Goal: Task Accomplishment & Management: Complete application form

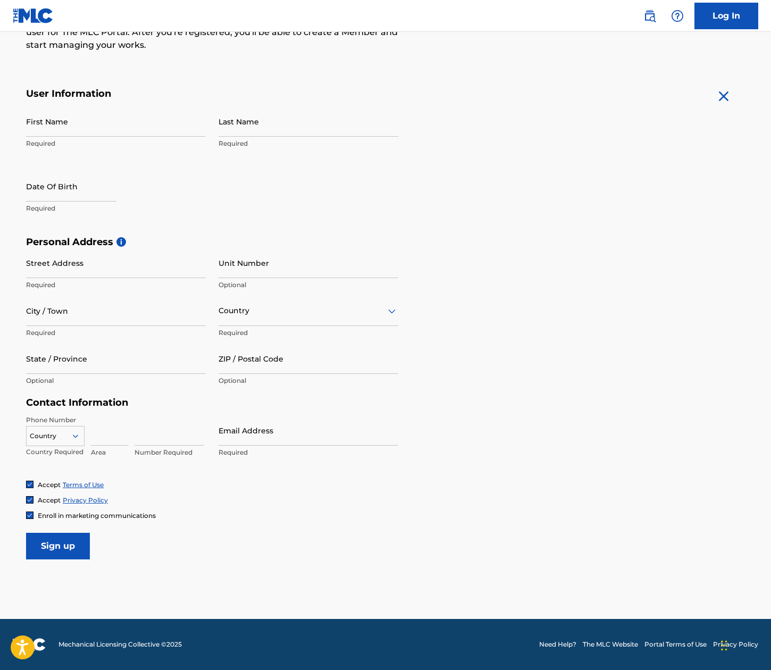
click at [559, 122] on form "User Information First Name Required Last Name Required Date Of Birth Required …" at bounding box center [385, 324] width 719 height 472
click at [709, 472] on form "User Information First Name Required Last Name Required Date Of Birth Required …" at bounding box center [385, 324] width 719 height 472
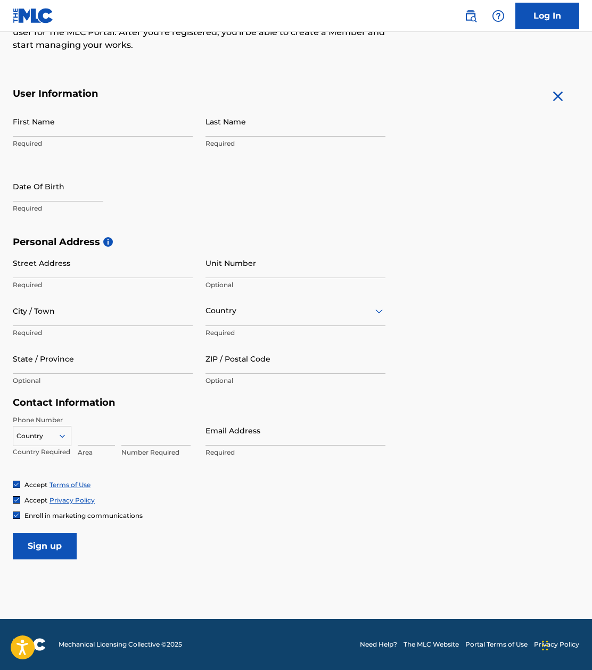
click at [59, 124] on input "First Name" at bounding box center [103, 121] width 180 height 30
type input "sequoia"
type input "[PERSON_NAME]"
select select "8"
select select "2025"
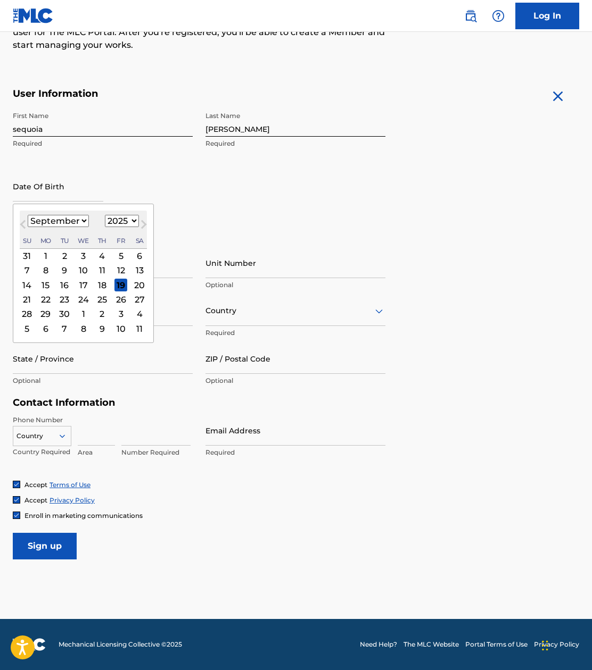
click at [87, 219] on select "January February March April May June July August September October November De…" at bounding box center [58, 221] width 61 height 12
select select "9"
click at [28, 215] on select "January February March April May June July August September October November De…" at bounding box center [58, 221] width 61 height 12
click at [64, 285] on div "14" at bounding box center [64, 285] width 13 height 13
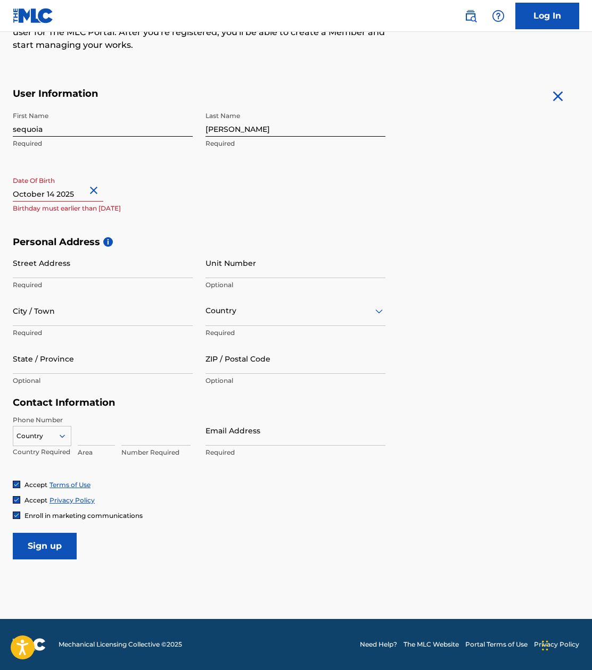
click at [70, 191] on input "text" at bounding box center [58, 186] width 90 height 30
select select "9"
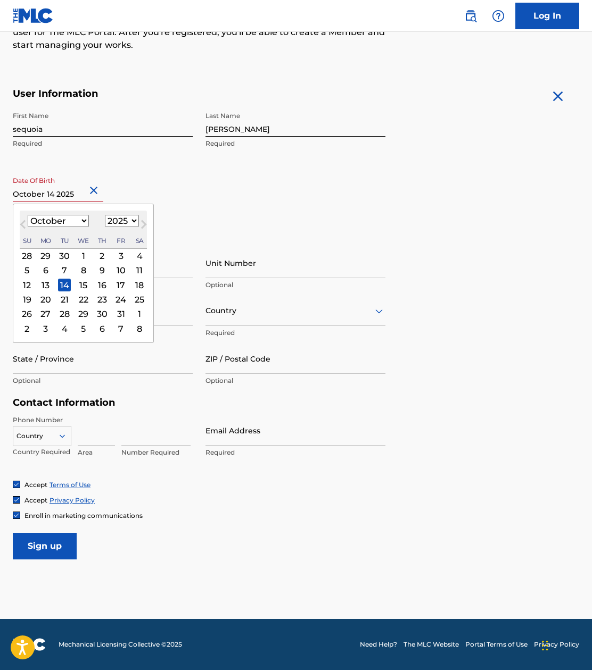
click at [114, 223] on select "1899 1900 1901 1902 1903 1904 1905 1906 1907 1908 1909 1910 1911 1912 1913 1914…" at bounding box center [122, 221] width 34 height 12
click at [129, 219] on select "1899 1900 1901 1902 1903 1904 1905 1906 1907 1908 1909 1910 1911 1912 1913 1914…" at bounding box center [122, 221] width 34 height 12
select select "1985"
click at [105, 215] on select "1899 1900 1901 1902 1903 1904 1905 1906 1907 1908 1909 1910 1911 1912 1913 1914…" at bounding box center [122, 221] width 34 height 12
click at [200, 203] on div "First Name sequoia Required Last Name [PERSON_NAME] Required Date Of Birth [DEM…" at bounding box center [199, 171] width 372 height 130
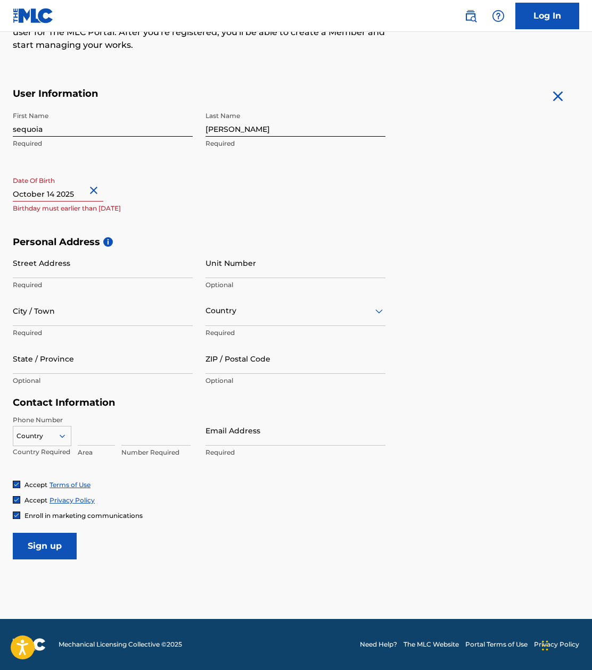
click at [76, 271] on input "Street Address" at bounding box center [103, 263] width 180 height 30
click at [100, 267] on input "Street Address" at bounding box center [103, 263] width 180 height 30
paste input "[STREET_ADDRESS]"
type input "[STREET_ADDRESS]"
click at [448, 246] on h5 "Personal Address i" at bounding box center [296, 242] width 566 height 12
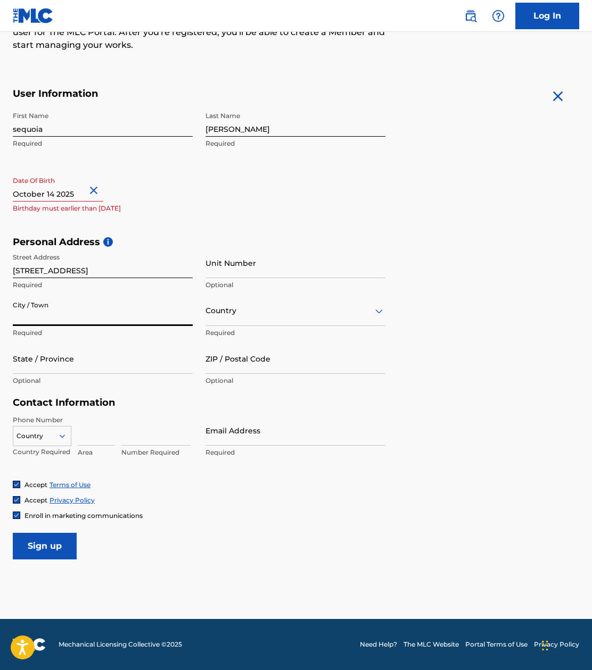
click at [95, 322] on input "City / Town" at bounding box center [103, 311] width 180 height 30
type input "[GEOGRAPHIC_DATA]"
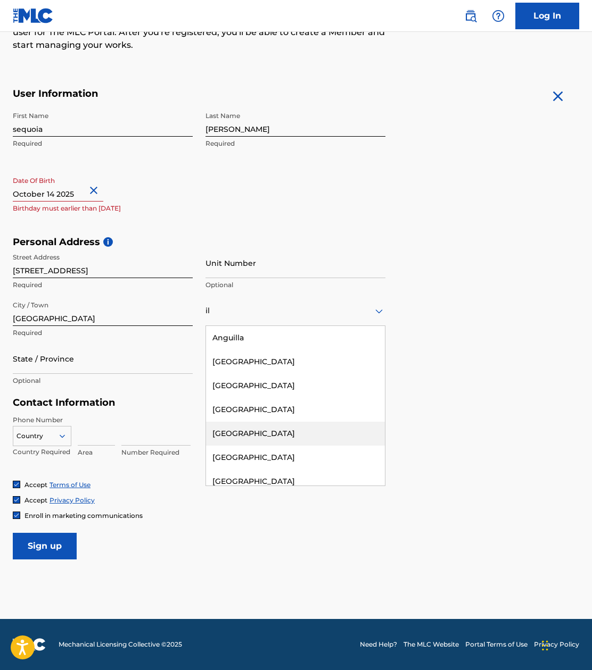
type input "i"
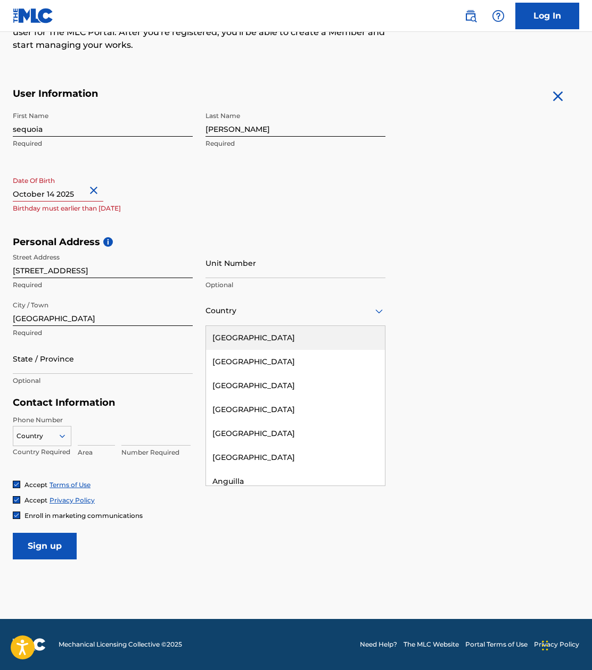
click at [233, 335] on div "[GEOGRAPHIC_DATA]" at bounding box center [295, 338] width 179 height 24
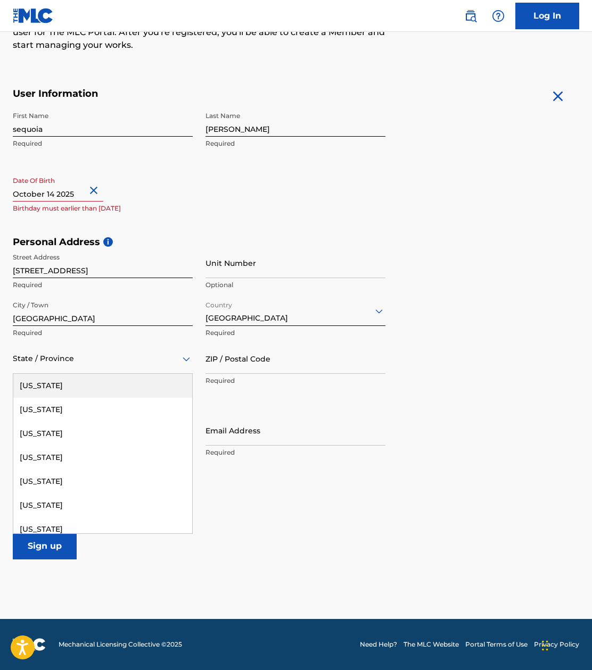
click at [95, 357] on div at bounding box center [103, 358] width 180 height 13
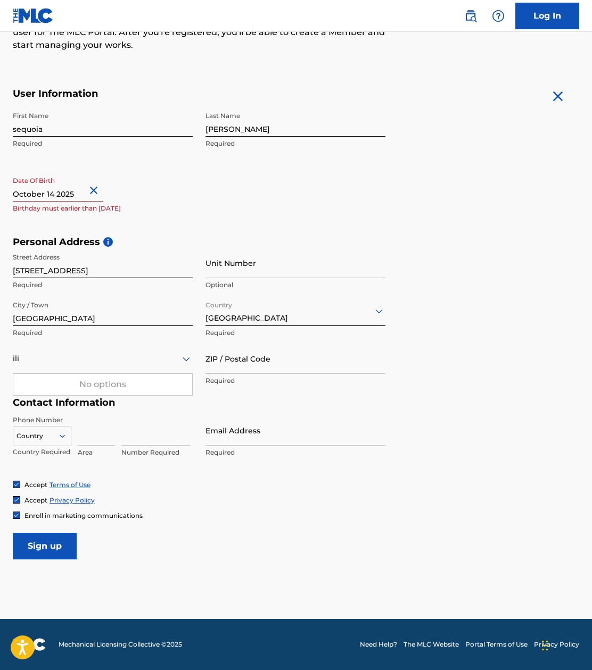
type input "il"
click at [90, 383] on div "[US_STATE]" at bounding box center [102, 386] width 179 height 24
drag, startPoint x: 532, startPoint y: 355, endPoint x: 329, endPoint y: 343, distance: 203.6
click at [512, 354] on div "Personal Address i Street Address [STREET_ADDRESS] Required Unit Number Optiona…" at bounding box center [296, 316] width 566 height 161
click at [329, 343] on div "Country [GEOGRAPHIC_DATA] Required" at bounding box center [295, 320] width 180 height 48
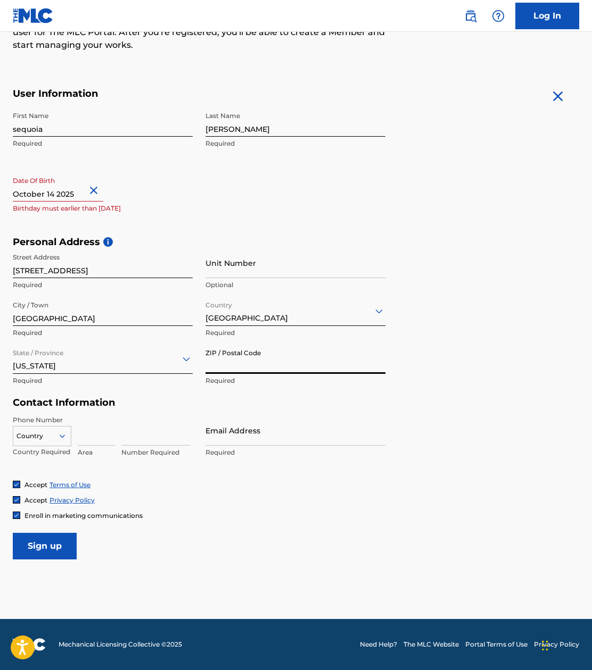
click at [289, 351] on input "ZIP / Postal Code" at bounding box center [295, 359] width 180 height 30
type input "60615"
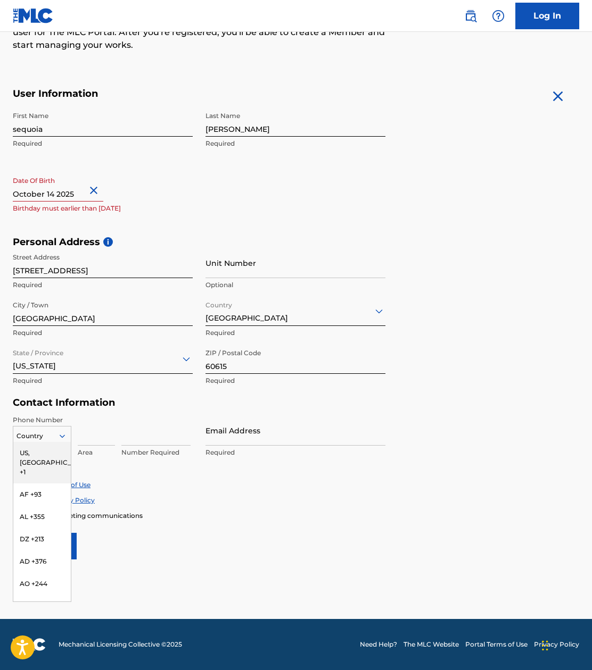
click at [66, 442] on div "216 results available. Use Up and Down to choose options, press Enter to select…" at bounding box center [42, 434] width 59 height 16
click at [46, 449] on div "US, [GEOGRAPHIC_DATA] +1" at bounding box center [41, 462] width 57 height 41
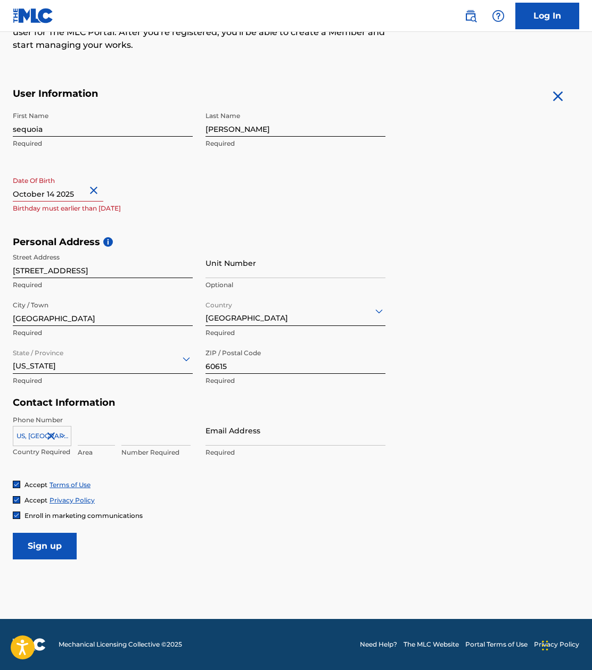
click at [123, 420] on input at bounding box center [155, 431] width 69 height 30
click at [84, 430] on input at bounding box center [96, 431] width 37 height 30
type input "224"
type input "3887199"
click at [424, 419] on form "User Information First Name sequoia Required Last Name [PERSON_NAME] Required D…" at bounding box center [296, 324] width 566 height 472
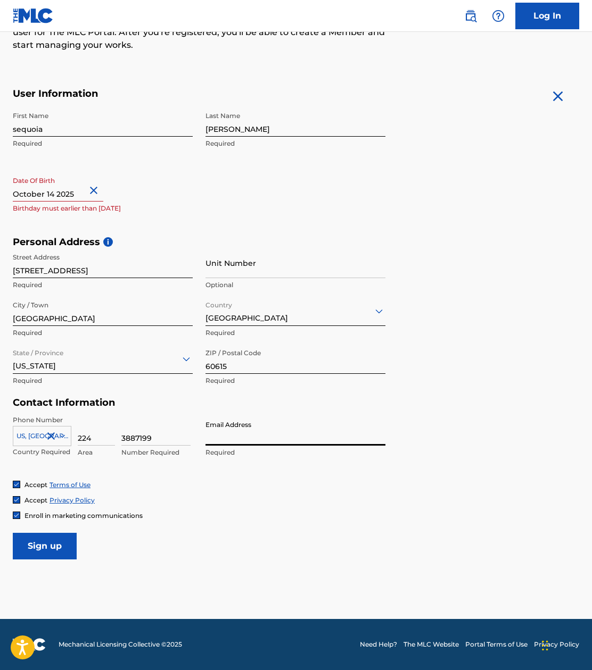
click at [314, 425] on input "Email Address" at bounding box center [295, 431] width 180 height 30
click at [316, 425] on input "Email Address" at bounding box center [295, 431] width 180 height 30
click at [301, 435] on input "mycar67-1@[DOMAIN_NAME]" at bounding box center [295, 431] width 180 height 30
click at [300, 435] on input "mycar67-1@[DOMAIN_NAME]" at bounding box center [295, 431] width 180 height 30
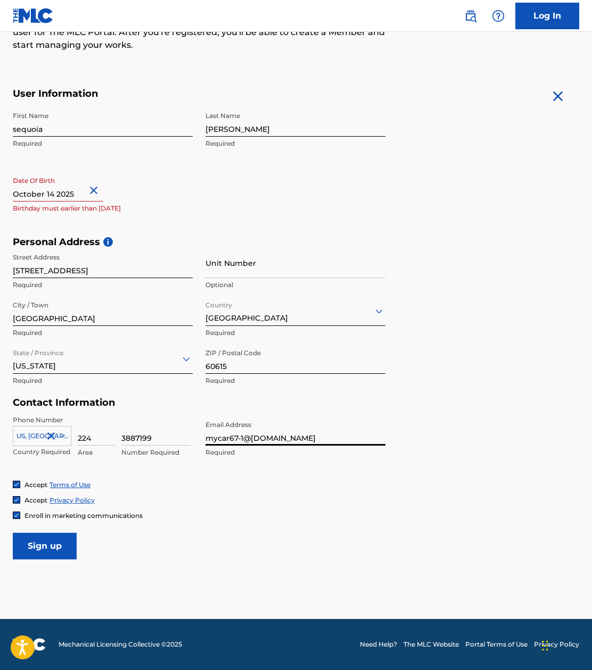
type input "mycar67-1@[DOMAIN_NAME]"
click at [488, 393] on div "Personal Address i Street Address [STREET_ADDRESS] Required Unit Number Optiona…" at bounding box center [296, 316] width 566 height 161
click at [491, 420] on form "User Information First Name sequoia Required Last Name [PERSON_NAME] Required D…" at bounding box center [296, 324] width 566 height 472
click at [49, 541] on input "Sign up" at bounding box center [45, 546] width 64 height 27
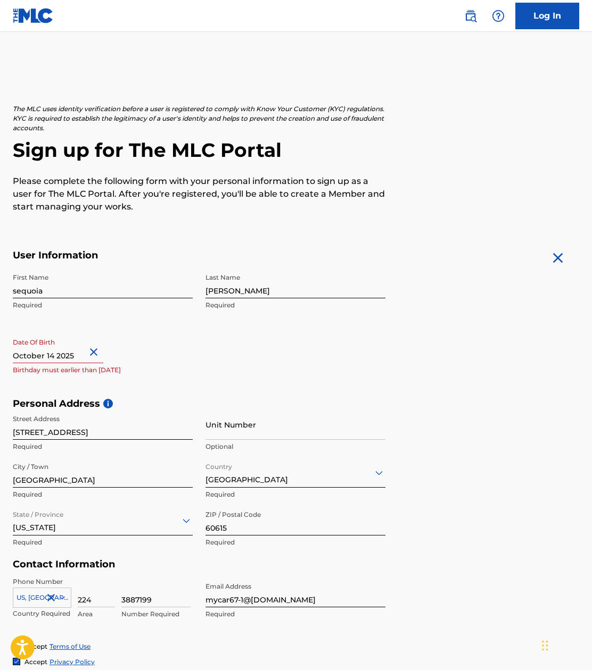
scroll to position [162, 0]
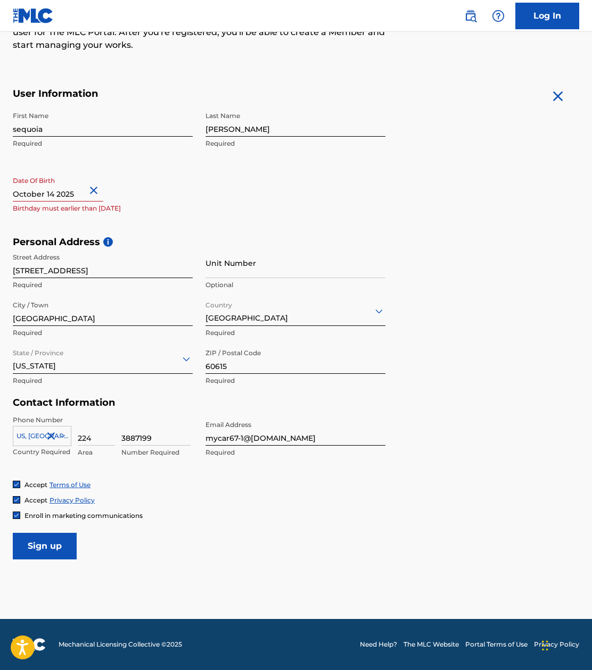
click at [44, 548] on input "Sign up" at bounding box center [45, 546] width 64 height 27
click at [188, 413] on div "Contact Information Phone Number [GEOGRAPHIC_DATA] +1 Country Required 224 Area…" at bounding box center [199, 439] width 372 height 84
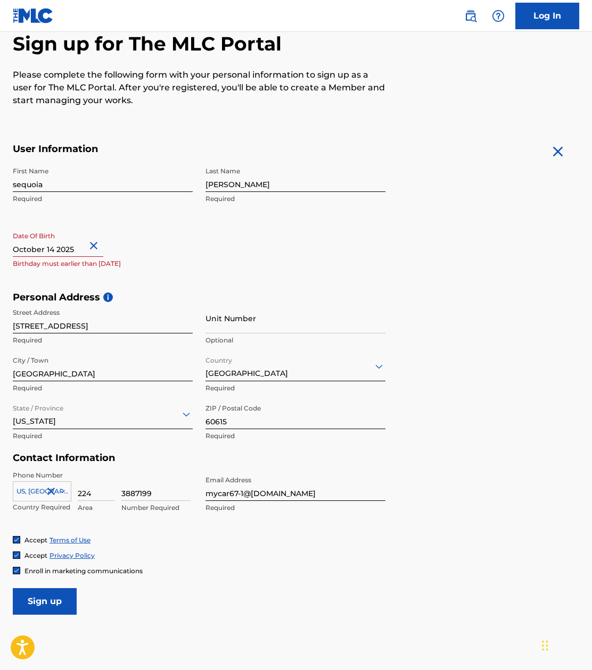
scroll to position [160, 0]
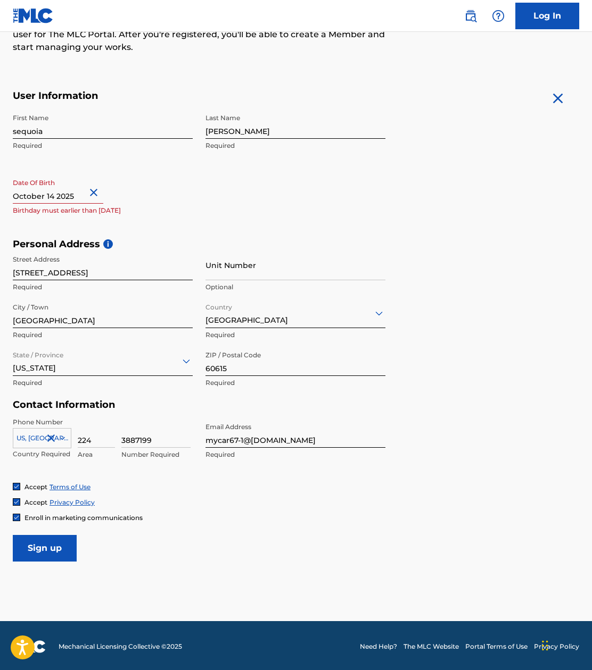
click at [74, 193] on input "text" at bounding box center [58, 188] width 90 height 30
select select "9"
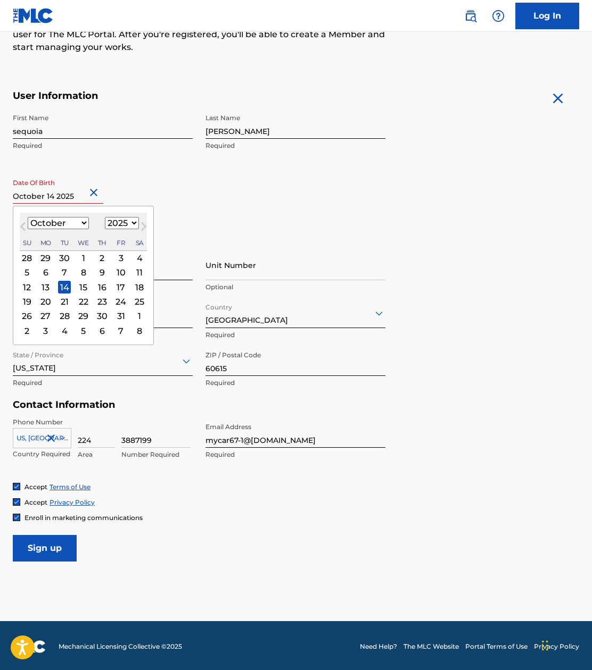
click at [122, 221] on select "1899 1900 1901 1902 1903 1904 1905 1906 1907 1908 1909 1910 1911 1912 1913 1914…" at bounding box center [122, 223] width 34 height 12
select select "1985"
click at [105, 217] on select "1899 1900 1901 1902 1903 1904 1905 1906 1907 1908 1909 1910 1911 1912 1913 1914…" at bounding box center [122, 223] width 34 height 12
click at [409, 202] on form "User Information First Name sequoia Required Last Name [PERSON_NAME] Required D…" at bounding box center [296, 326] width 566 height 472
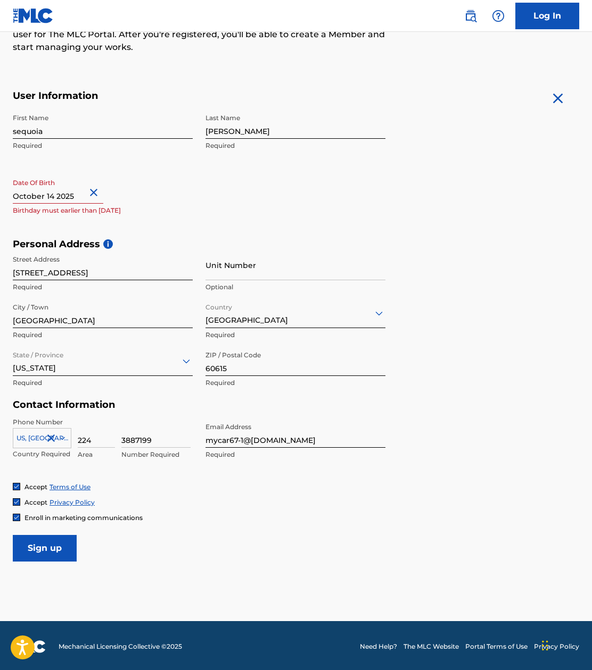
click at [74, 194] on input "text" at bounding box center [58, 188] width 90 height 30
select select "9"
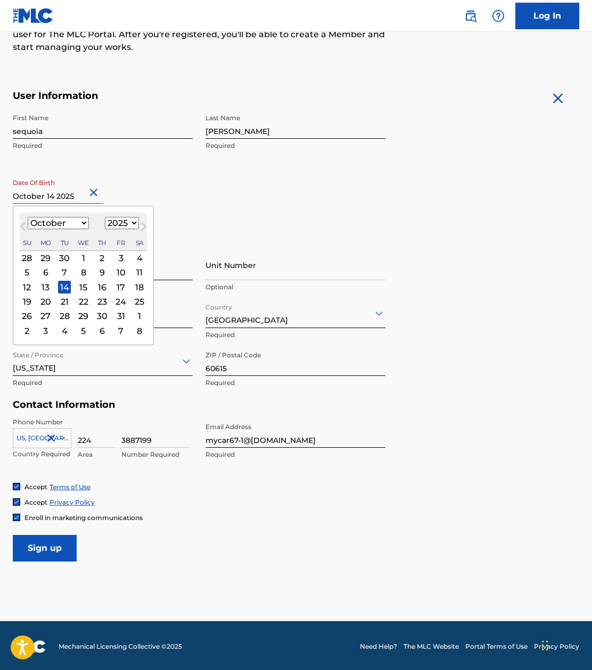
click at [121, 224] on select "1899 1900 1901 1902 1903 1904 1905 1906 1907 1908 1909 1910 1911 1912 1913 1914…" at bounding box center [122, 223] width 34 height 12
select select "1985"
click at [105, 217] on select "1899 1900 1901 1902 1903 1904 1905 1906 1907 1908 1909 1910 1911 1912 1913 1914…" at bounding box center [122, 223] width 34 height 12
click at [69, 223] on select "January February March April May June July August September October November De…" at bounding box center [58, 223] width 61 height 12
click at [28, 217] on select "January February March April May June July August September October November De…" at bounding box center [58, 223] width 61 height 12
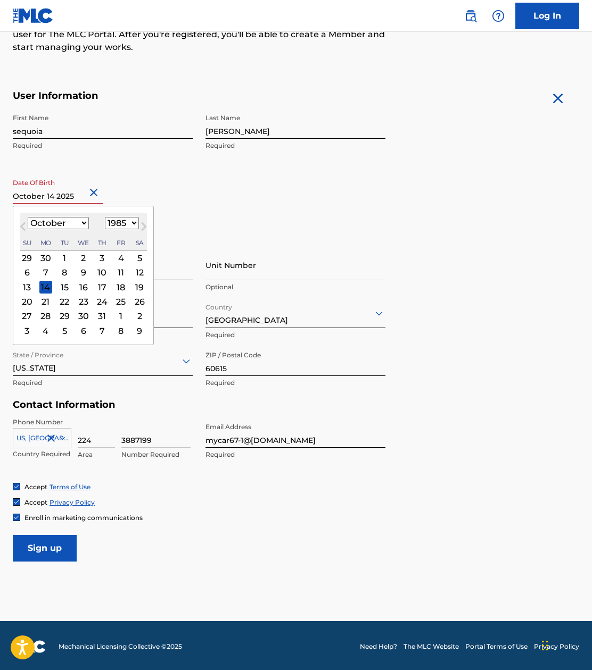
click at [47, 286] on div "14" at bounding box center [45, 287] width 13 height 13
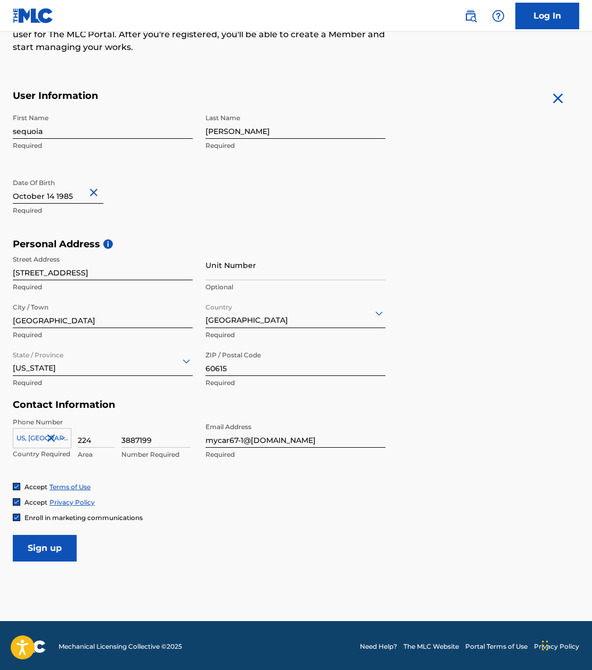
click at [353, 192] on div "First Name sequoia Required Last Name [PERSON_NAME] Required Date Of Birth Requ…" at bounding box center [199, 174] width 372 height 130
click at [41, 545] on input "Sign up" at bounding box center [45, 548] width 64 height 27
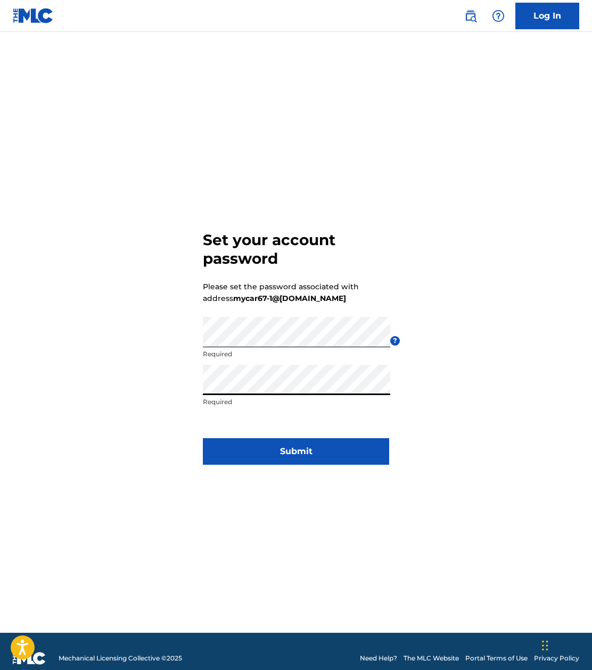
drag, startPoint x: 476, startPoint y: 259, endPoint x: 446, endPoint y: 356, distance: 101.8
click at [478, 263] on div "Set your account password Please set the password associated with address mycar…" at bounding box center [296, 346] width 592 height 575
click at [290, 458] on button "Submit" at bounding box center [296, 451] width 186 height 27
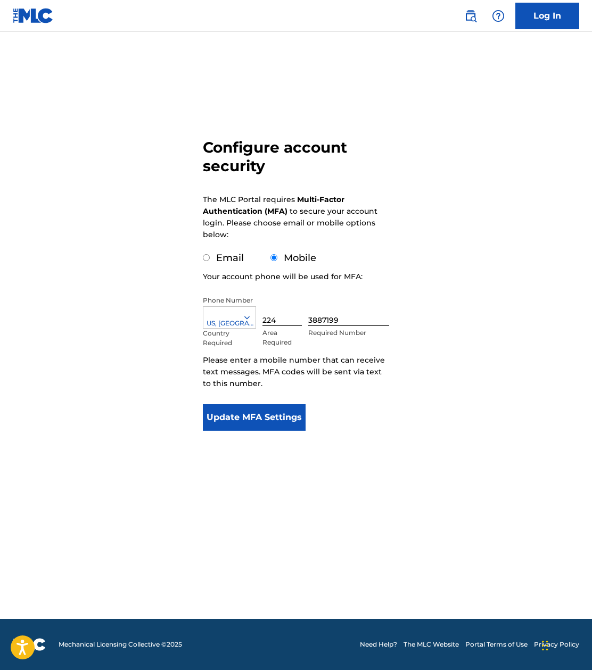
drag, startPoint x: 193, startPoint y: 261, endPoint x: 212, endPoint y: 258, distance: 19.9
click at [194, 260] on div "Configure account security The MLC Portal requires Multi-Factor Authentication …" at bounding box center [296, 260] width 592 height 402
click at [215, 256] on div "Email" at bounding box center [223, 258] width 41 height 14
click at [222, 253] on label "Email" at bounding box center [230, 258] width 28 height 12
click at [210, 254] on input "Email" at bounding box center [206, 257] width 7 height 7
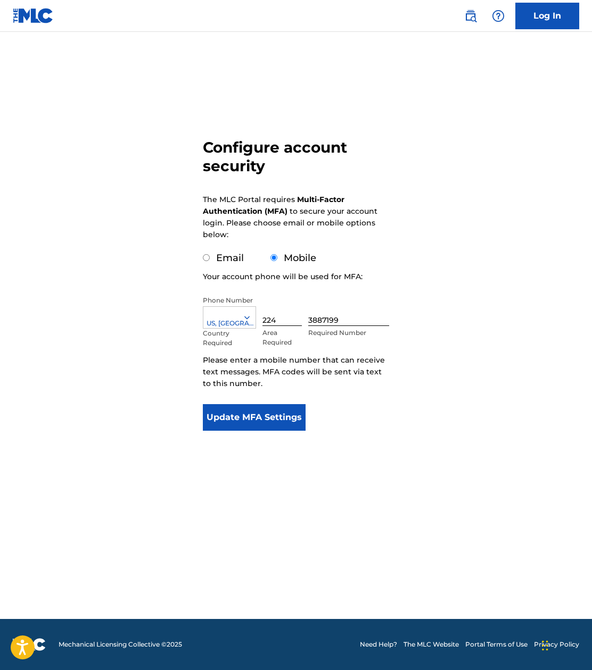
radio input "true"
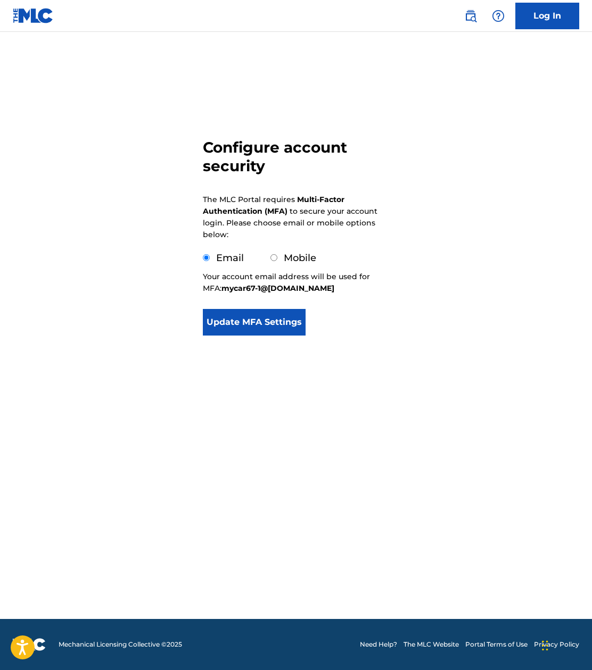
click at [270, 333] on button "Update MFA Settings" at bounding box center [254, 322] width 103 height 27
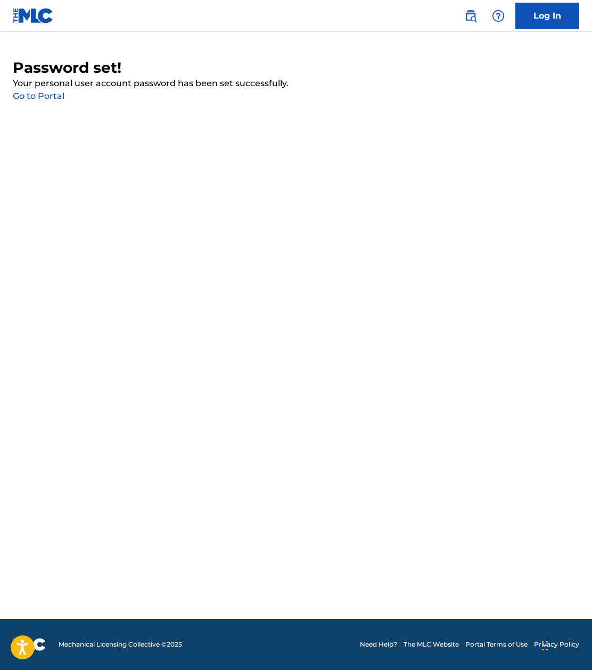
click at [43, 96] on link "Go to Portal" at bounding box center [39, 96] width 52 height 10
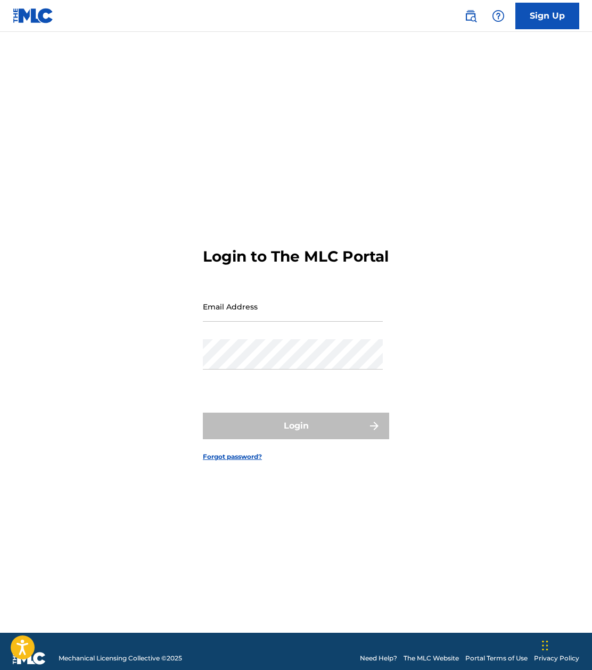
click at [288, 315] on input "Email Address" at bounding box center [293, 307] width 180 height 30
type input "mycar67-1@[DOMAIN_NAME]"
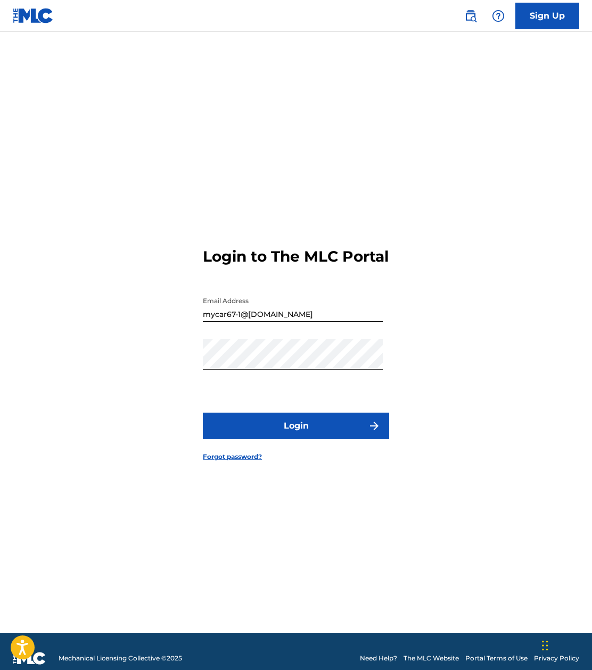
drag, startPoint x: 152, startPoint y: 400, endPoint x: 159, endPoint y: 403, distance: 7.9
click at [153, 401] on div "Login to The MLC Portal Email Address mycar67-1@yahoo.com Password Login Forgot…" at bounding box center [296, 346] width 592 height 575
click at [283, 427] on button "Login" at bounding box center [296, 426] width 186 height 27
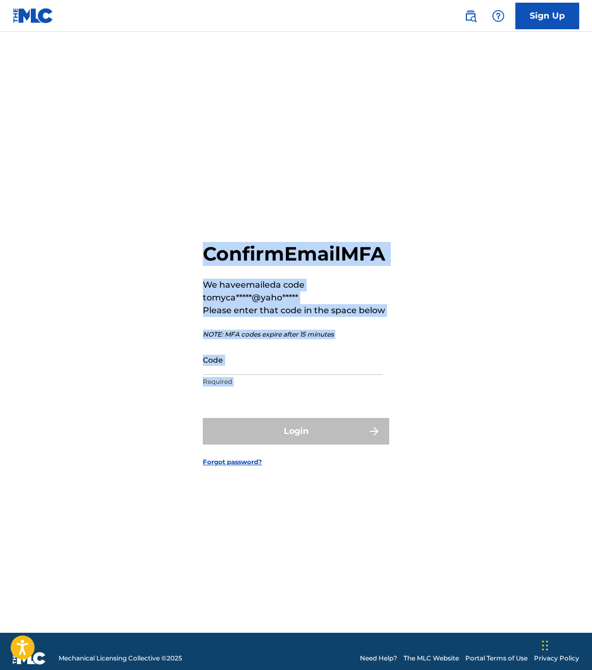
click at [438, 325] on div "Confirm Email MFA We have emailed a code to myca*****@yaho***** Please enter th…" at bounding box center [296, 346] width 592 height 575
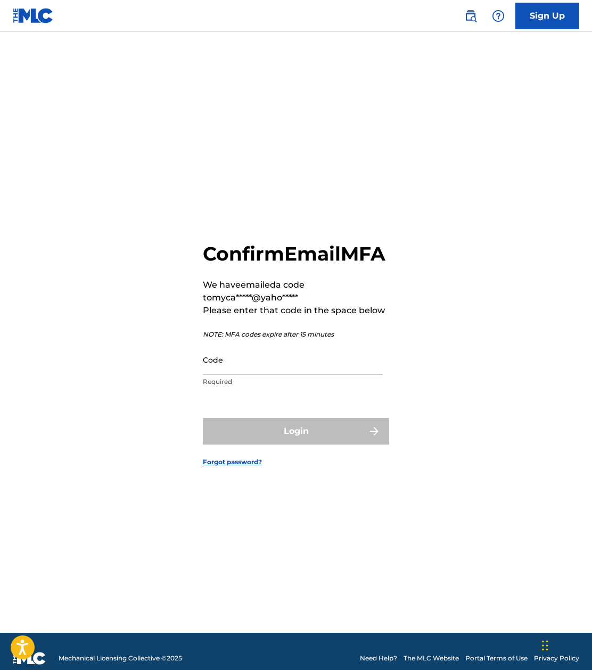
click at [264, 375] on input "Code" at bounding box center [293, 360] width 180 height 30
paste input "628117"
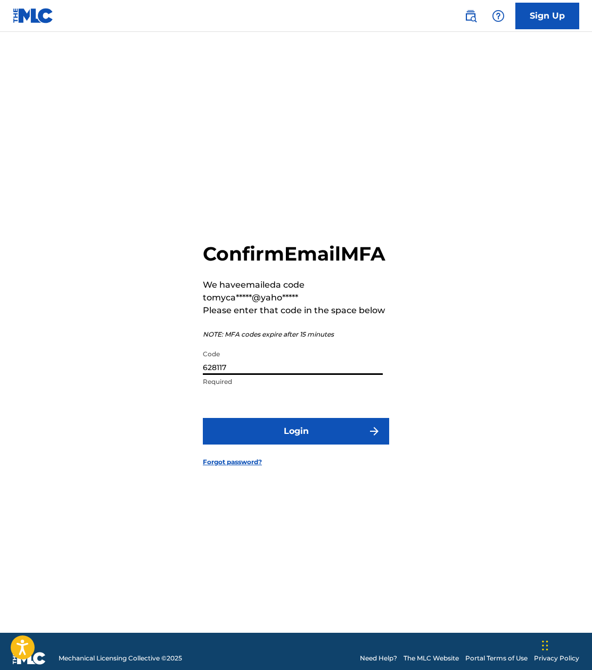
type input "628117"
click at [334, 445] on button "Login" at bounding box center [296, 431] width 186 height 27
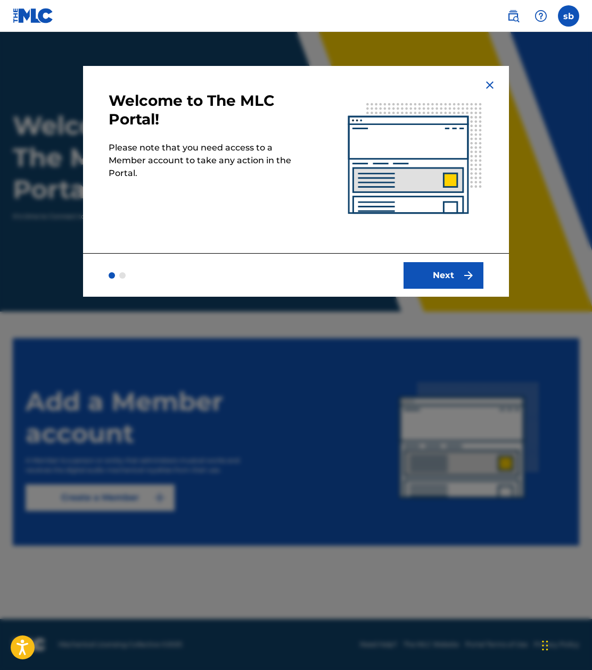
click at [464, 269] on img "submit" at bounding box center [468, 275] width 13 height 13
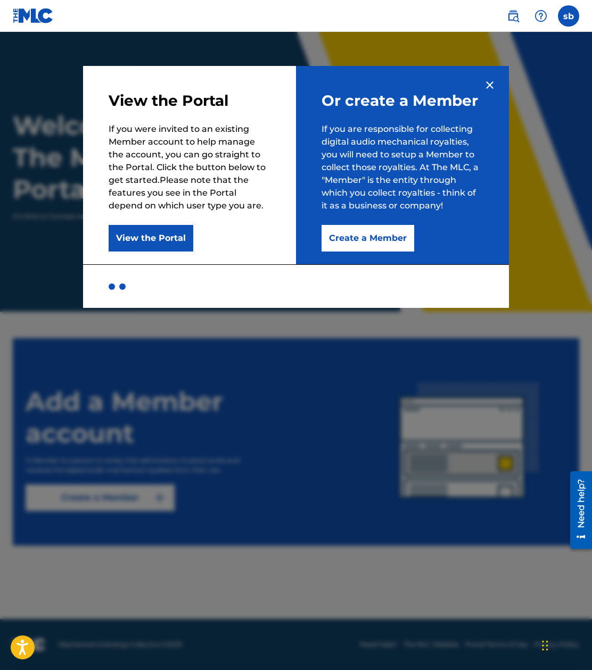
click at [487, 81] on img at bounding box center [489, 85] width 13 height 13
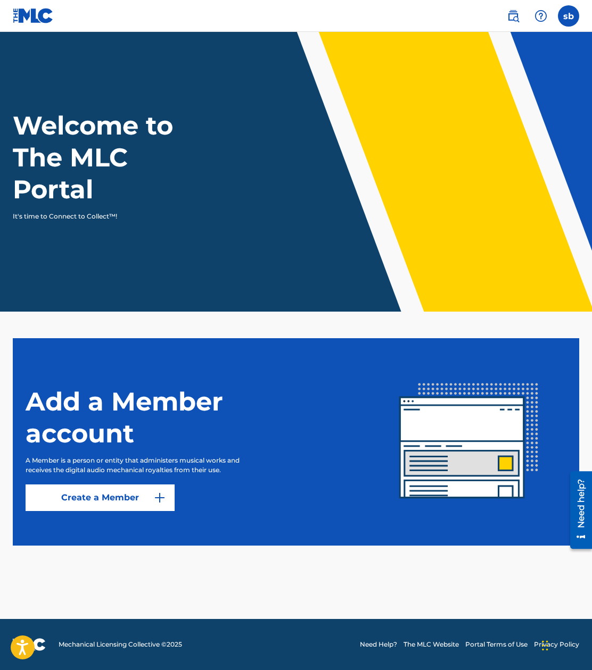
click at [107, 509] on link "Create a Member" at bounding box center [100, 498] width 149 height 27
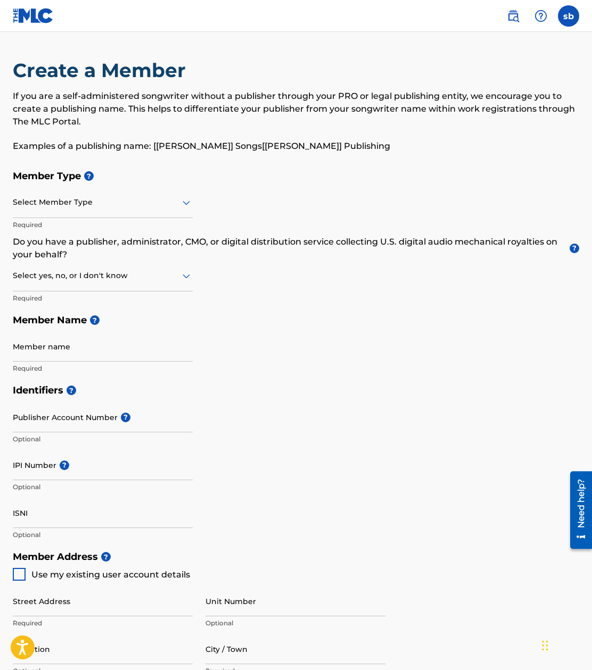
click at [117, 212] on div "Select Member Type" at bounding box center [103, 203] width 180 height 30
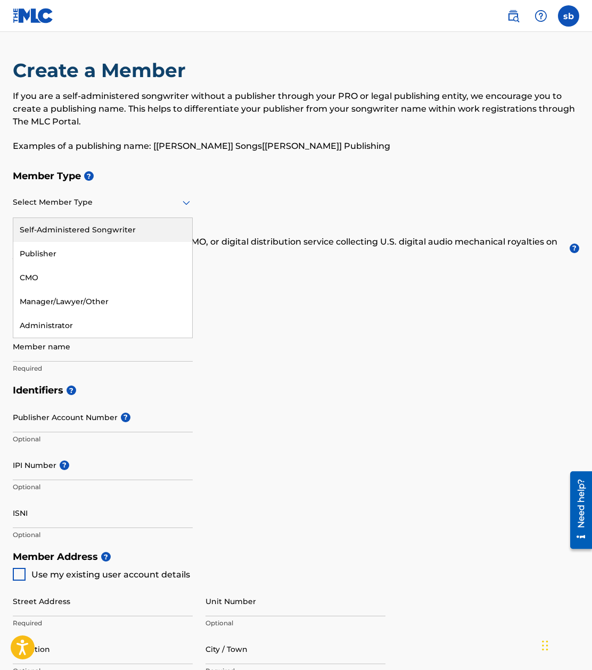
drag, startPoint x: 104, startPoint y: 221, endPoint x: 182, endPoint y: 220, distance: 78.2
click at [110, 221] on div "Self-Administered Songwriter" at bounding box center [102, 230] width 179 height 24
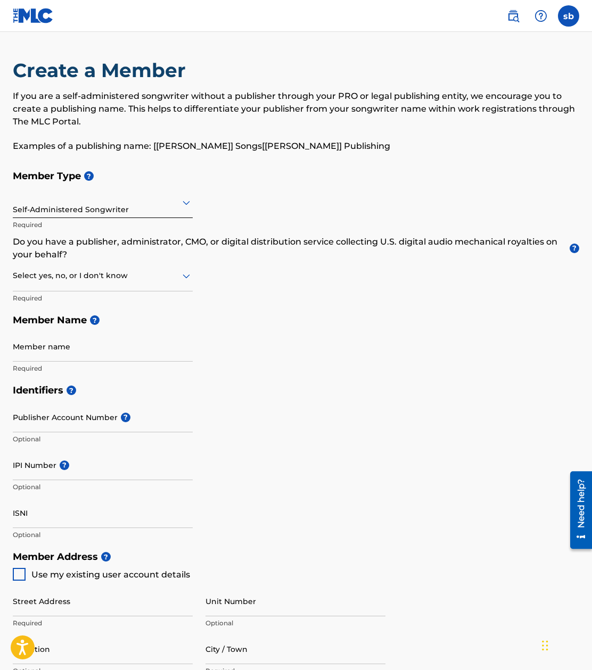
click at [111, 217] on div "Self-Administered Songwriter" at bounding box center [103, 203] width 180 height 30
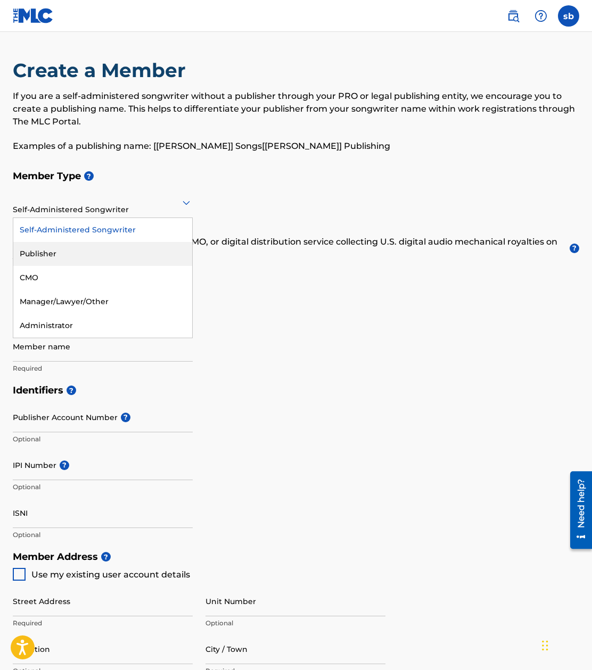
drag, startPoint x: 328, startPoint y: 310, endPoint x: 323, endPoint y: 308, distance: 5.5
click at [326, 309] on h5 "Member Name ?" at bounding box center [296, 320] width 566 height 23
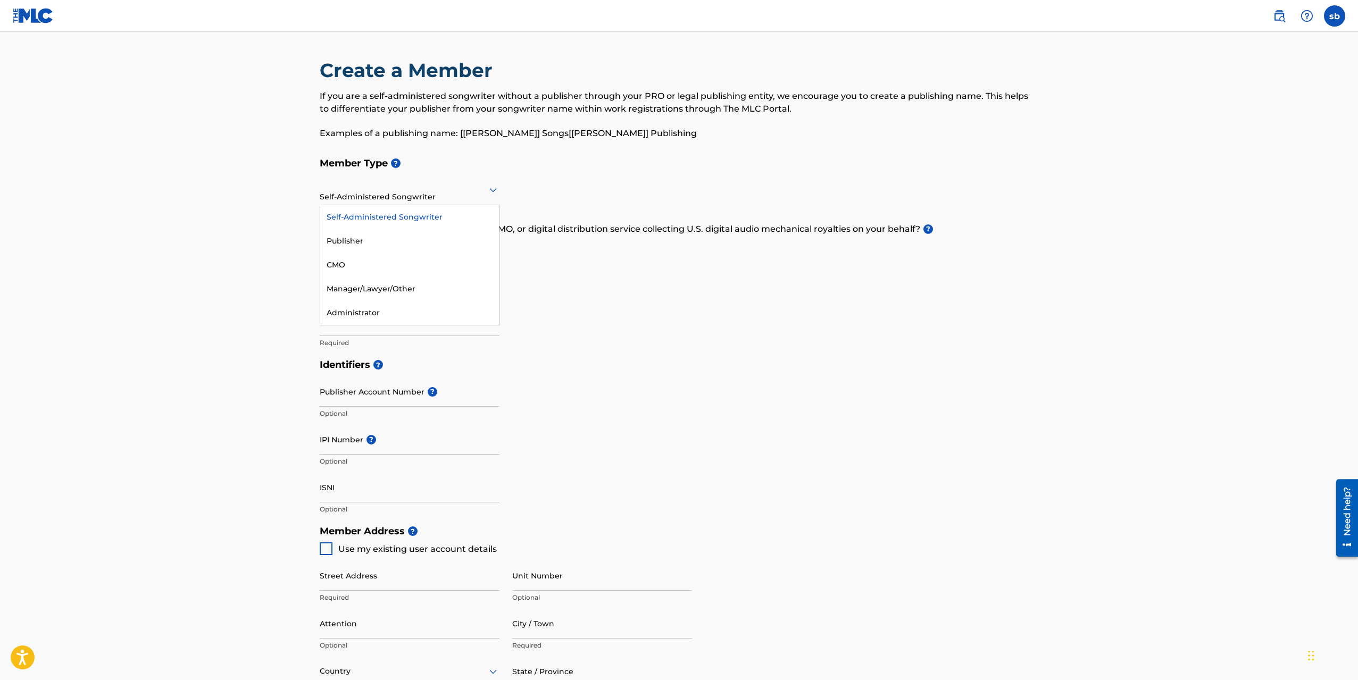
click at [368, 193] on div at bounding box center [410, 189] width 180 height 13
click at [373, 218] on div "Self-Administered Songwriter" at bounding box center [409, 217] width 179 height 24
click at [591, 352] on div "Member Type ? Self-Administered Songwriter Required Do you have a publisher, ad…" at bounding box center [679, 253] width 719 height 202
click at [383, 258] on div "Select yes, no, or I don't know" at bounding box center [410, 251] width 180 height 30
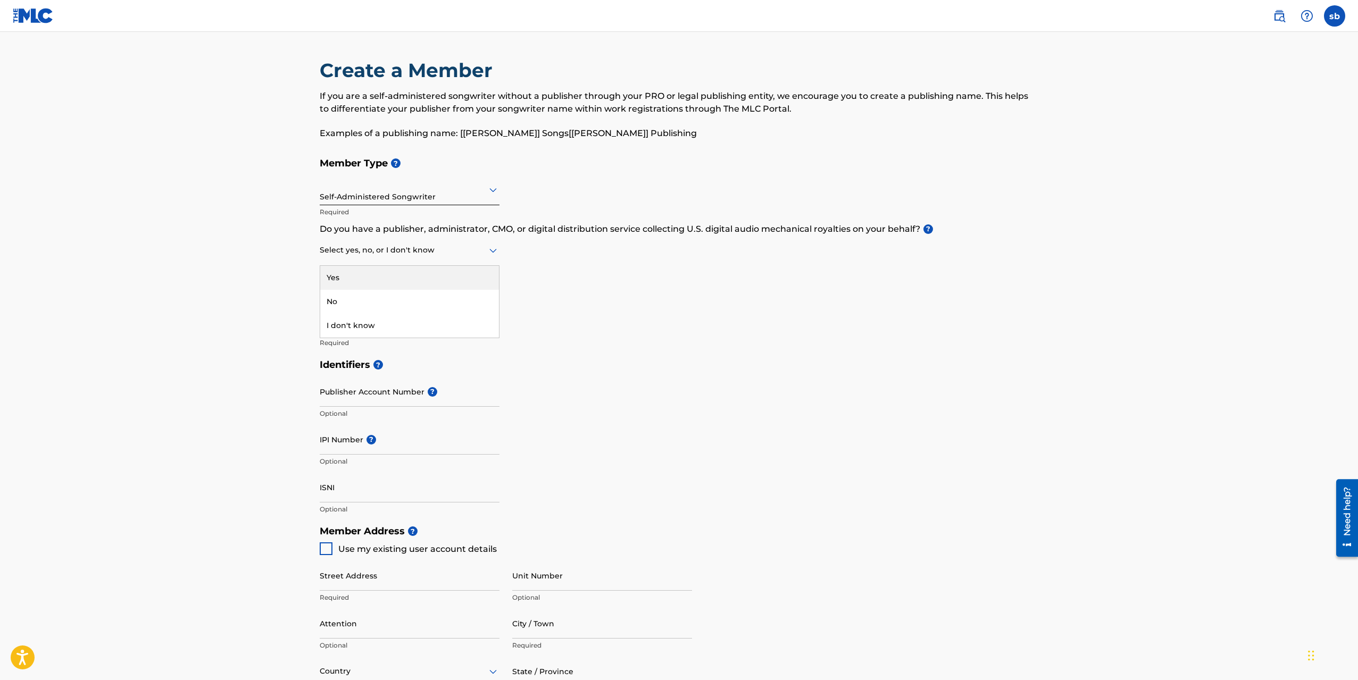
click at [383, 258] on div "Select yes, no, or I don't know" at bounding box center [410, 251] width 180 height 30
click at [409, 197] on div "Self-Administered Songwriter" at bounding box center [410, 190] width 180 height 26
click at [364, 248] on div "Publisher" at bounding box center [409, 241] width 179 height 24
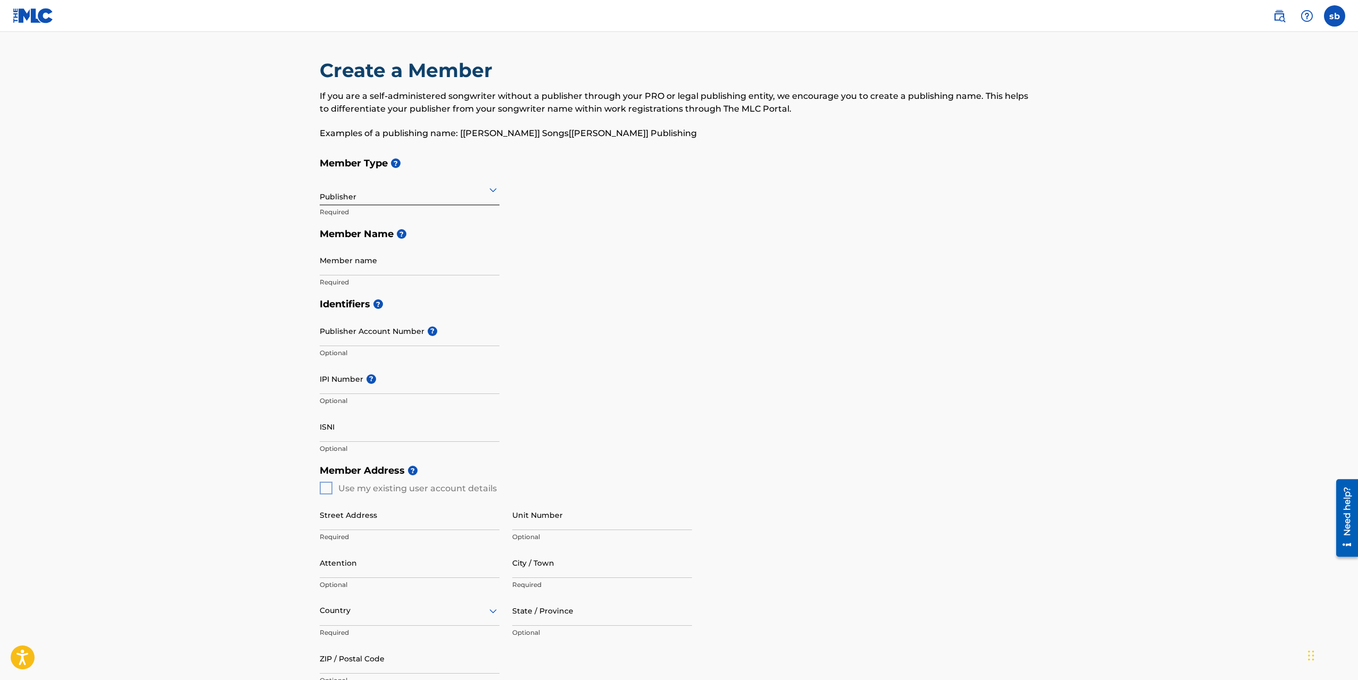
click at [435, 197] on div "Publisher" at bounding box center [410, 190] width 180 height 26
click at [393, 252] on input "Member name" at bounding box center [410, 260] width 180 height 30
click at [403, 189] on div at bounding box center [410, 189] width 180 height 13
click at [367, 219] on div "Self-Administered Songwriter" at bounding box center [409, 217] width 179 height 24
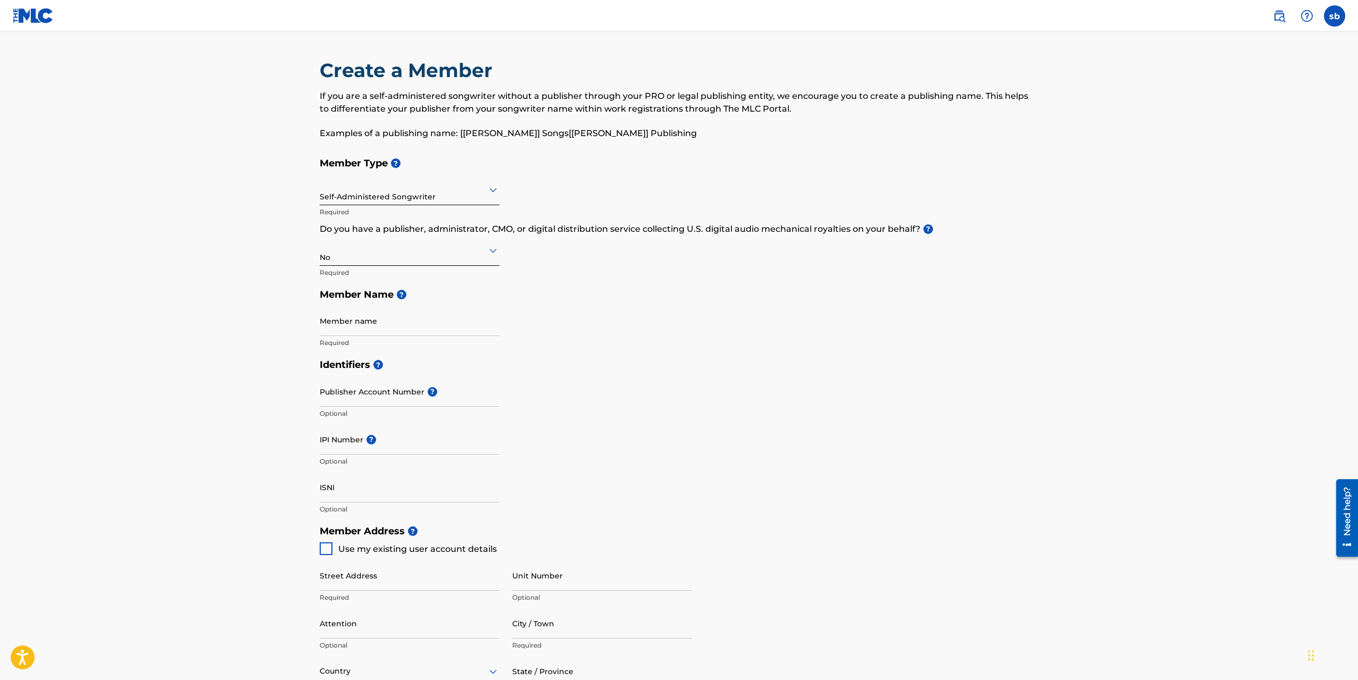
drag, startPoint x: 833, startPoint y: 301, endPoint x: 578, endPoint y: 290, distance: 254.6
click at [591, 302] on h5 "Member Name ?" at bounding box center [679, 295] width 719 height 23
drag, startPoint x: 515, startPoint y: 254, endPoint x: 488, endPoint y: 254, distance: 27.1
click at [505, 254] on div "Member Type ? Self-Administered Songwriter Required Do you have a publisher, ad…" at bounding box center [679, 253] width 719 height 202
click at [488, 254] on icon at bounding box center [493, 250] width 13 height 13
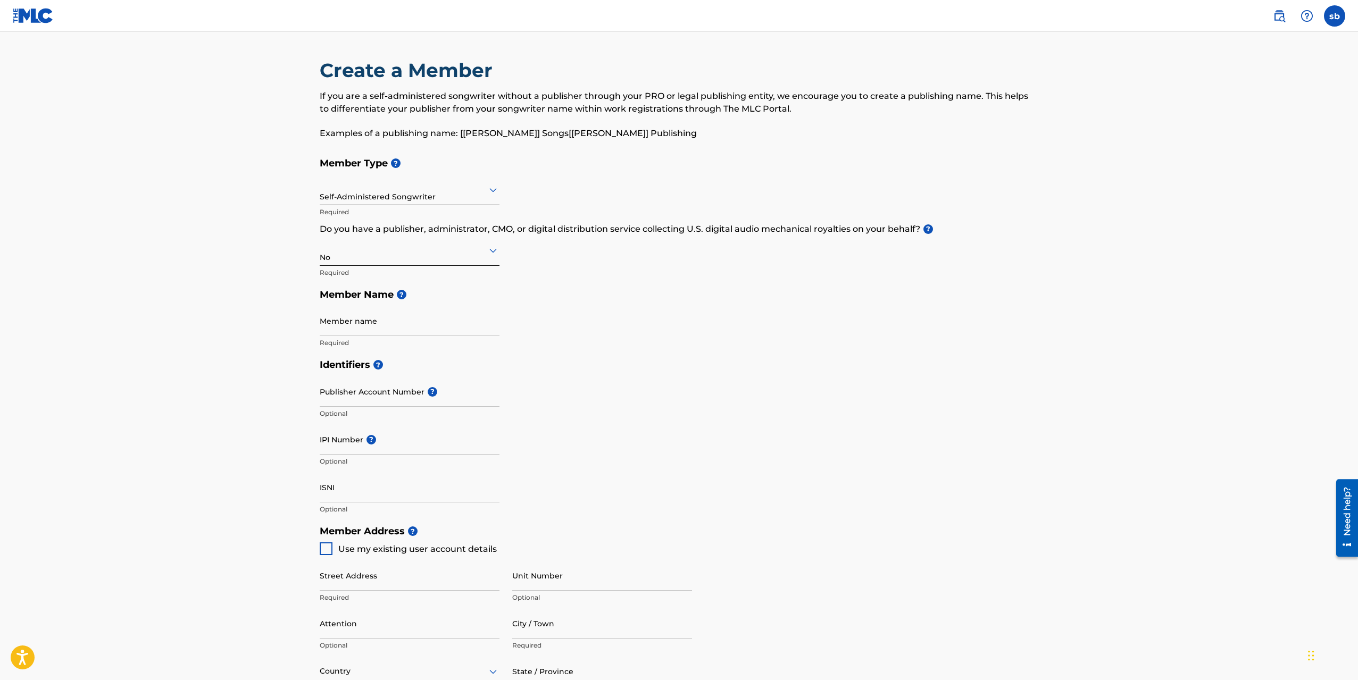
click at [572, 227] on p "Do you have a publisher, administrator, CMO, or digital distribution service co…" at bounding box center [679, 229] width 719 height 13
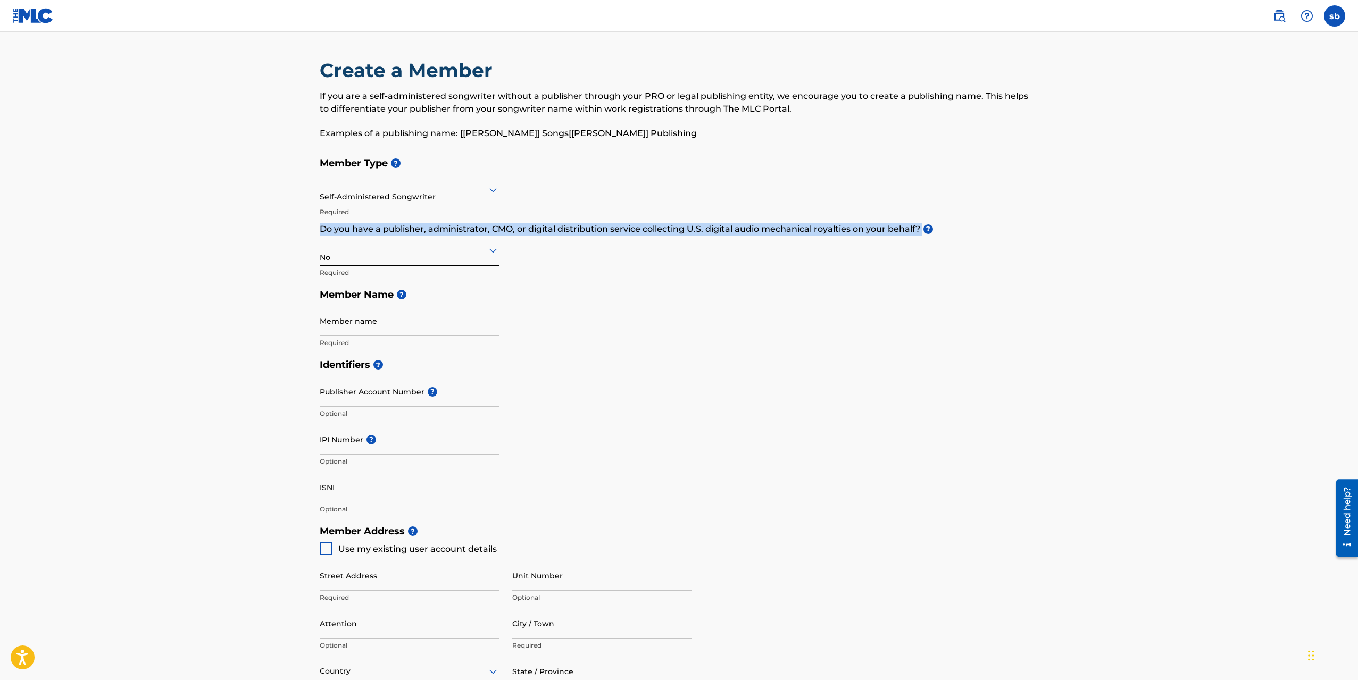
click at [572, 227] on p "Do you have a publisher, administrator, CMO, or digital distribution service co…" at bounding box center [679, 229] width 719 height 13
copy p "Do you have a publisher, administrator, CMO, or digital distribution service co…"
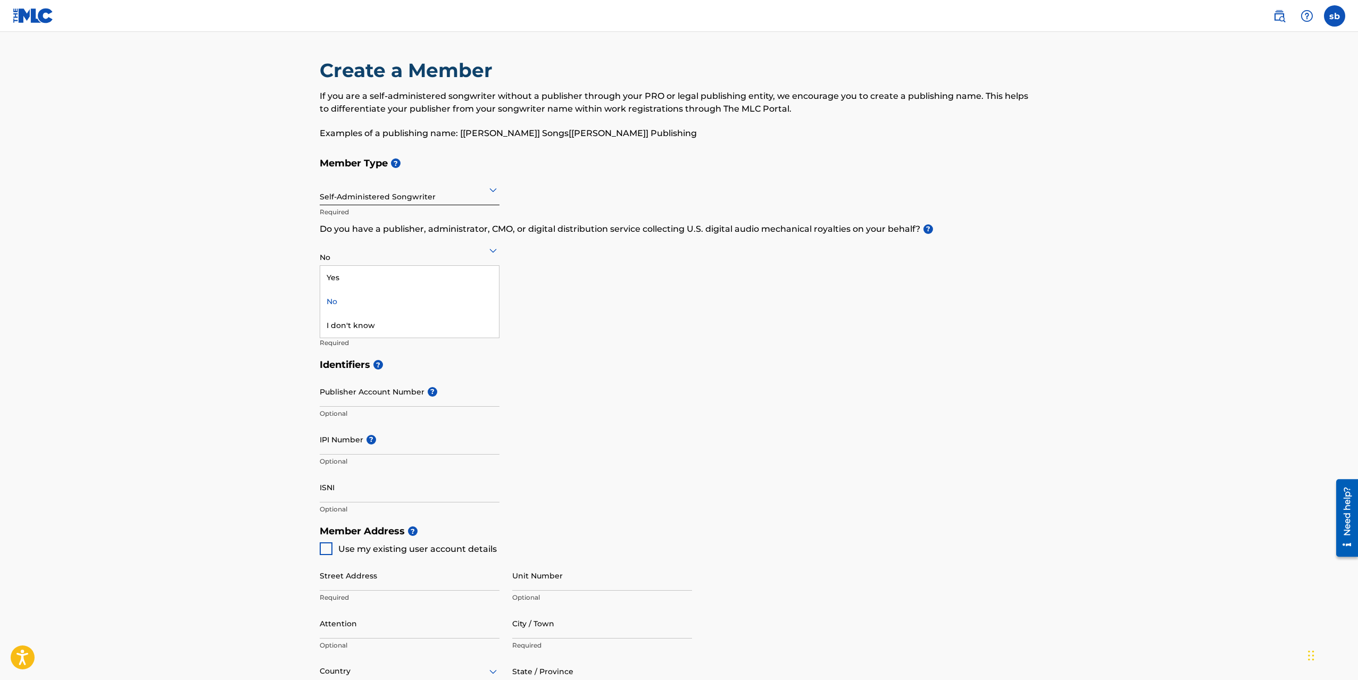
click at [471, 255] on div at bounding box center [410, 250] width 180 height 13
click at [367, 276] on div "Yes" at bounding box center [409, 278] width 179 height 24
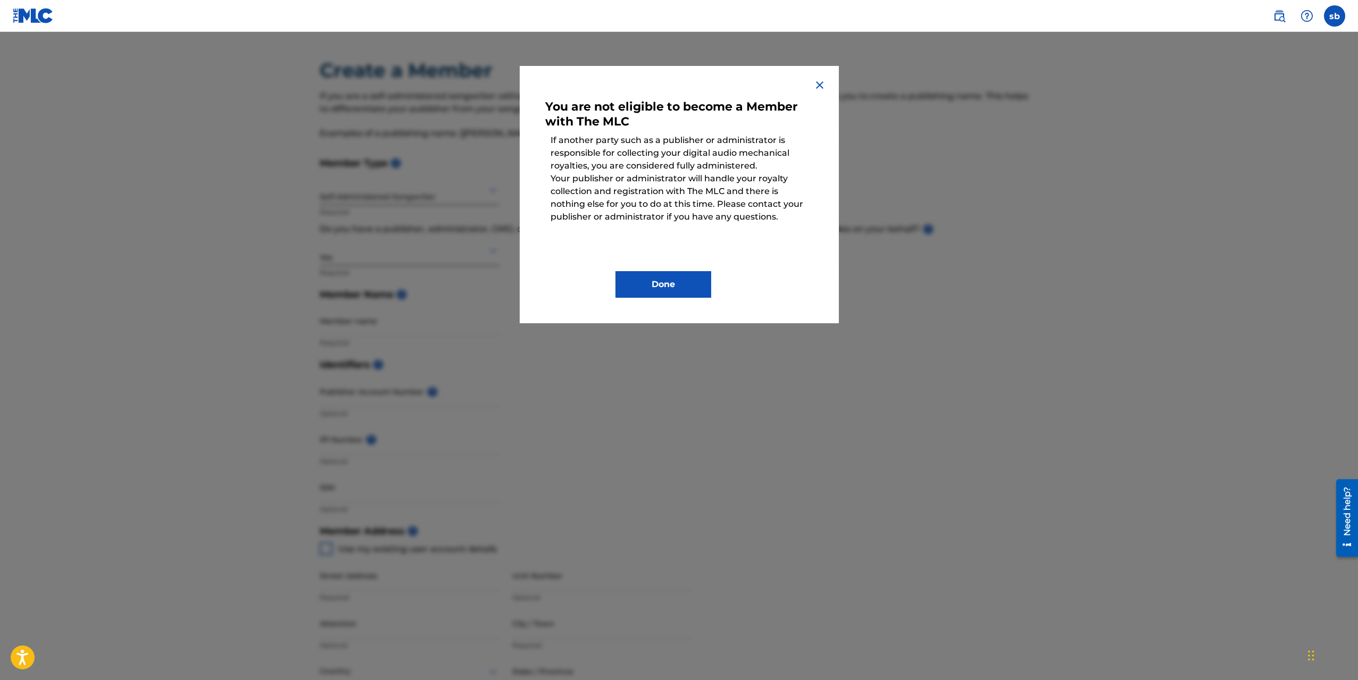
drag, startPoint x: 663, startPoint y: 282, endPoint x: 511, endPoint y: 289, distance: 152.3
click at [591, 283] on button "Done" at bounding box center [664, 284] width 96 height 27
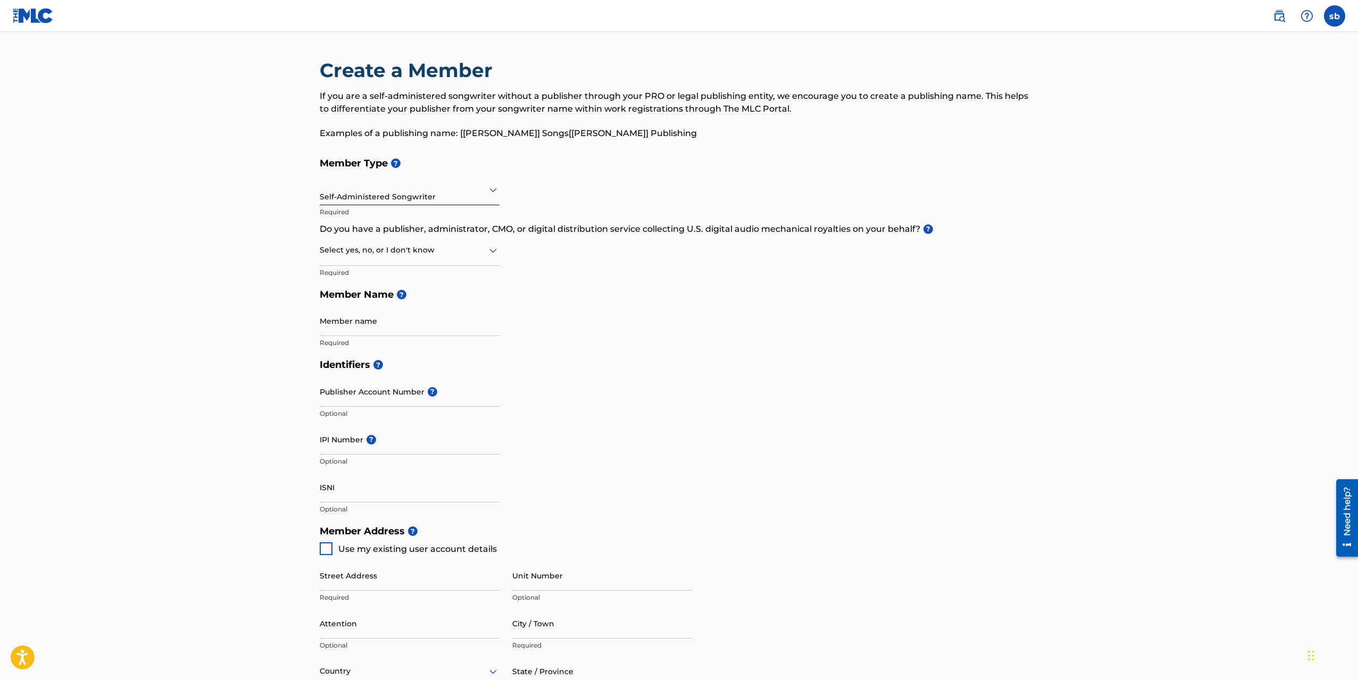
click at [410, 258] on div "Select yes, no, or I don't know" at bounding box center [410, 251] width 180 height 30
click at [346, 297] on div "No" at bounding box center [409, 302] width 179 height 24
click at [591, 282] on div "Member Type ? Self-Administered Songwriter Required Do you have a publisher, ad…" at bounding box center [679, 253] width 719 height 202
click at [388, 325] on input "Member name" at bounding box center [410, 321] width 180 height 30
click at [591, 363] on h5 "Identifiers ?" at bounding box center [679, 365] width 719 height 23
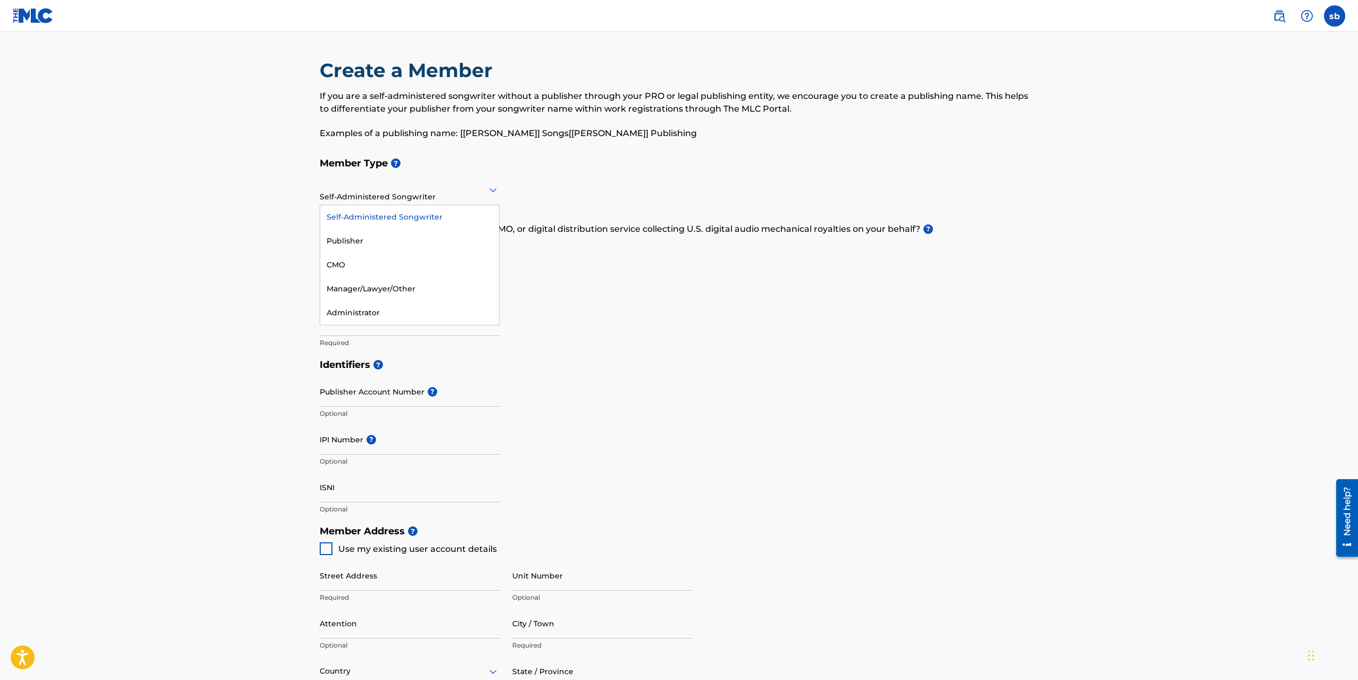
click at [456, 201] on div "Self-Administered Songwriter" at bounding box center [410, 190] width 180 height 26
click at [381, 214] on div "Self-Administered Songwriter" at bounding box center [409, 217] width 179 height 24
click at [591, 314] on div "Member Type ? Self-Administered Songwriter Required Do you have a publisher, ad…" at bounding box center [679, 253] width 719 height 202
click at [412, 312] on input "Member name" at bounding box center [410, 321] width 180 height 30
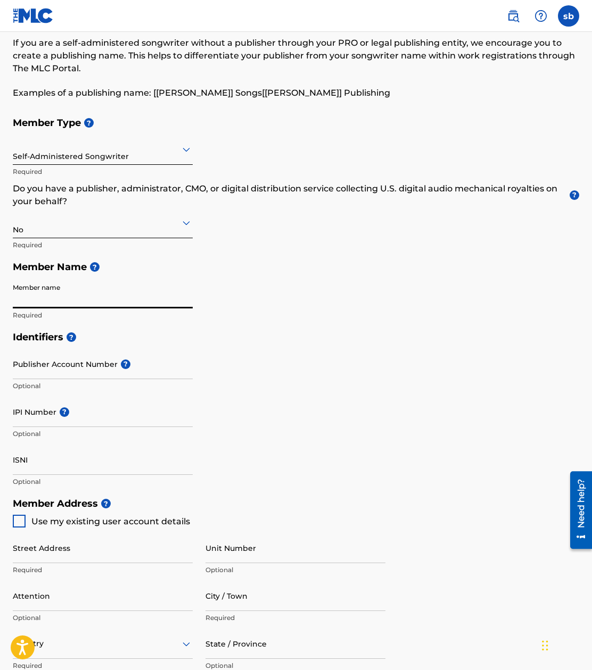
scroll to position [106, 0]
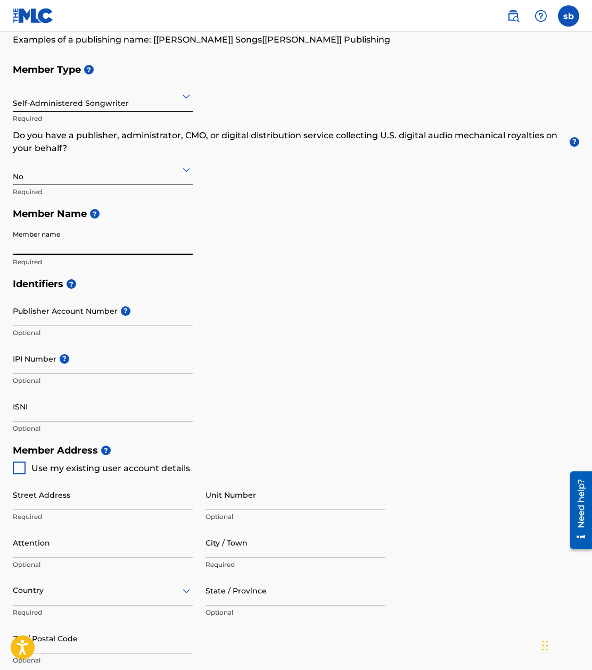
click at [64, 312] on input "Publisher Account Number ?" at bounding box center [103, 311] width 180 height 30
click at [303, 317] on div "Identifiers ? Publisher Account Number ? Optional IPI Number ? Optional ISNI Op…" at bounding box center [296, 356] width 566 height 167
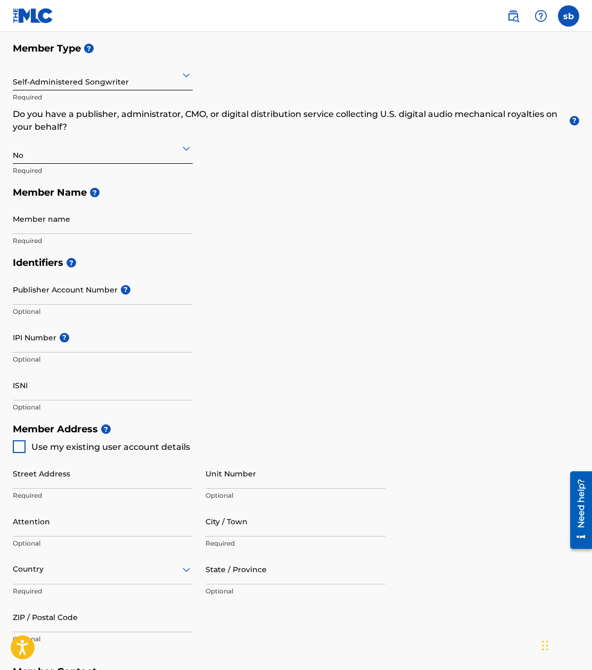
scroll to position [21, 0]
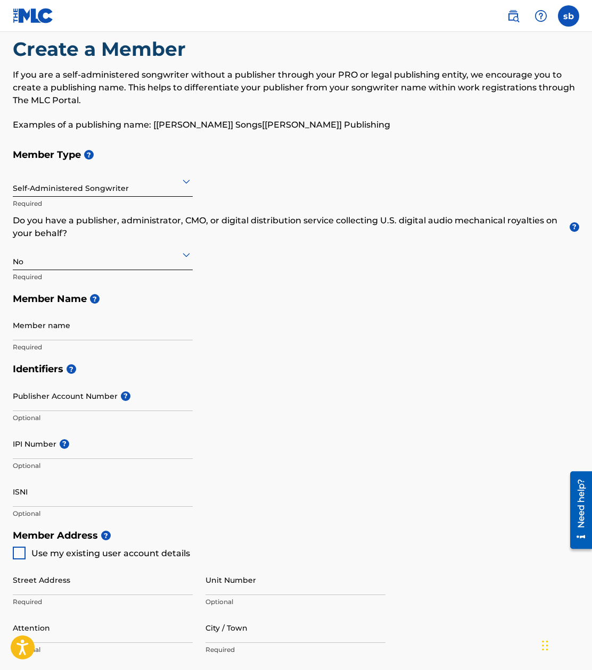
click at [188, 248] on icon at bounding box center [186, 254] width 13 height 13
drag, startPoint x: 258, startPoint y: 252, endPoint x: 235, endPoint y: 266, distance: 27.5
click at [258, 252] on div "Member Type ? Self-Administered Songwriter Required Do you have a publisher, ad…" at bounding box center [296, 251] width 566 height 214
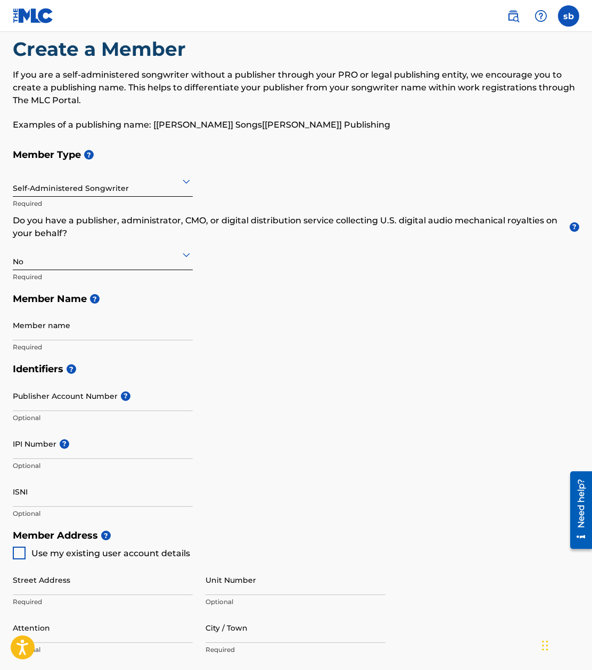
click at [132, 185] on div at bounding box center [103, 181] width 180 height 13
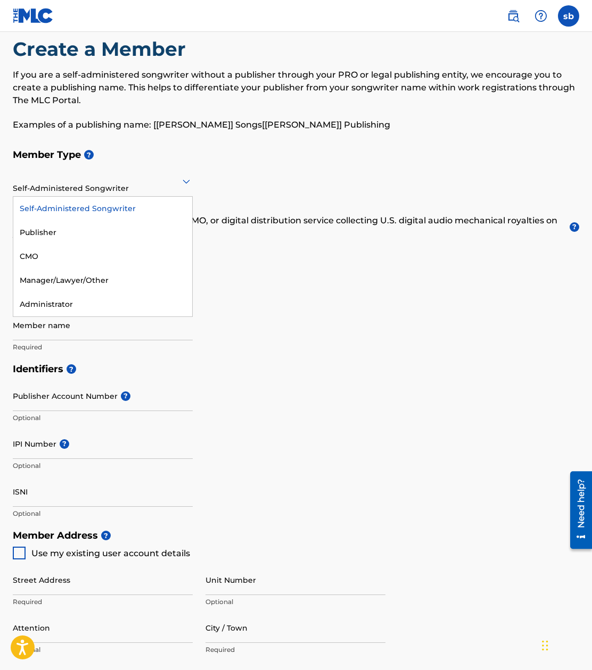
click at [110, 214] on div "Self-Administered Songwriter" at bounding box center [102, 209] width 179 height 24
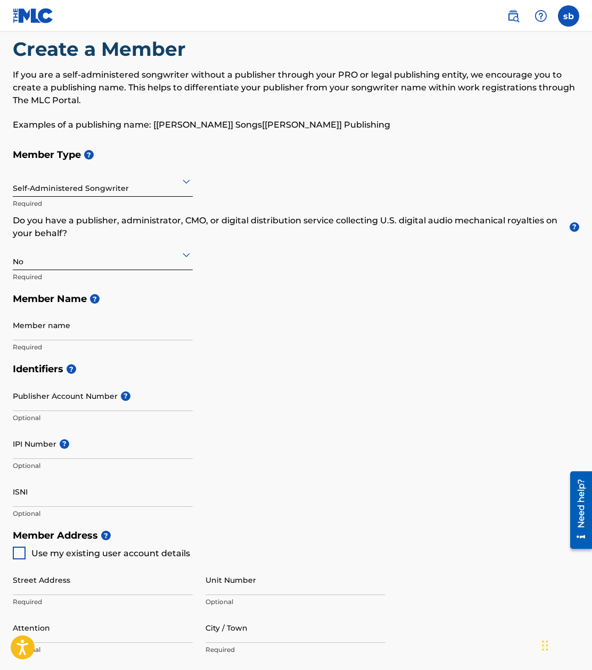
click at [76, 274] on p "Required" at bounding box center [103, 277] width 180 height 10
click at [93, 262] on div "No" at bounding box center [103, 255] width 180 height 26
click at [34, 299] on div "No" at bounding box center [102, 306] width 179 height 24
click at [125, 328] on input "Member name" at bounding box center [103, 325] width 180 height 30
click at [109, 341] on div "Member name Required" at bounding box center [103, 334] width 180 height 48
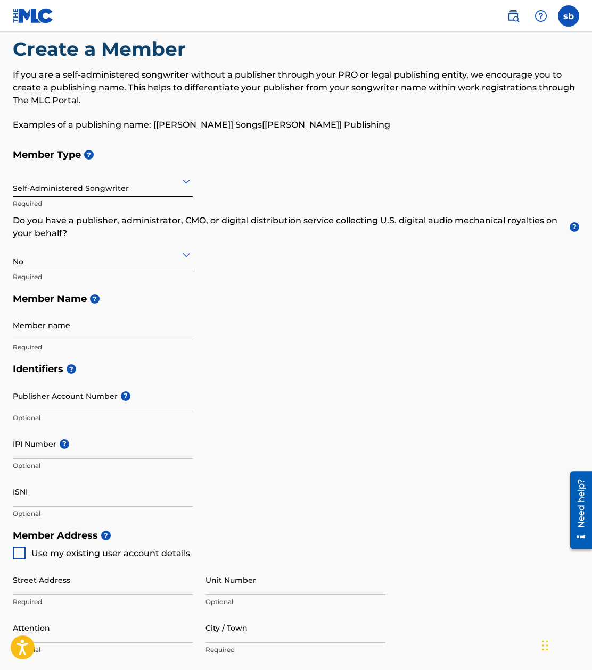
click at [96, 333] on input "Member name" at bounding box center [103, 325] width 180 height 30
type input "sequoia barber"
click at [362, 322] on div "Member Type ? Self-Administered Songwriter Required Do you have a publisher, ad…" at bounding box center [296, 251] width 566 height 214
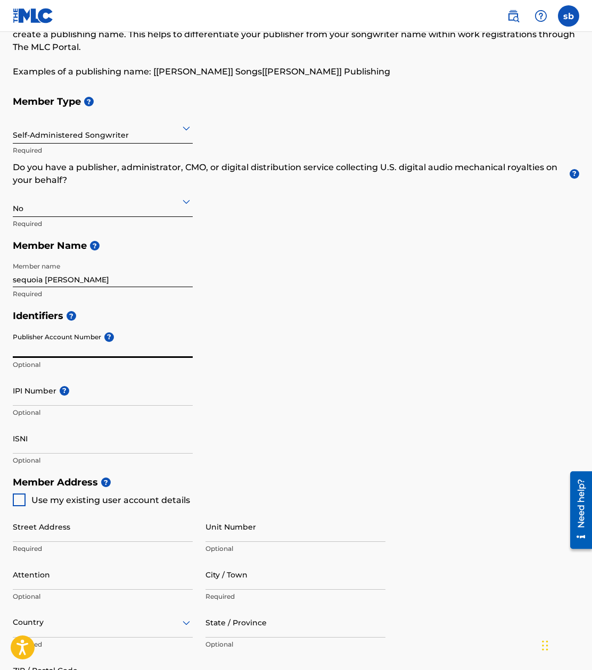
click at [82, 353] on input "Publisher Account Number ?" at bounding box center [103, 343] width 180 height 30
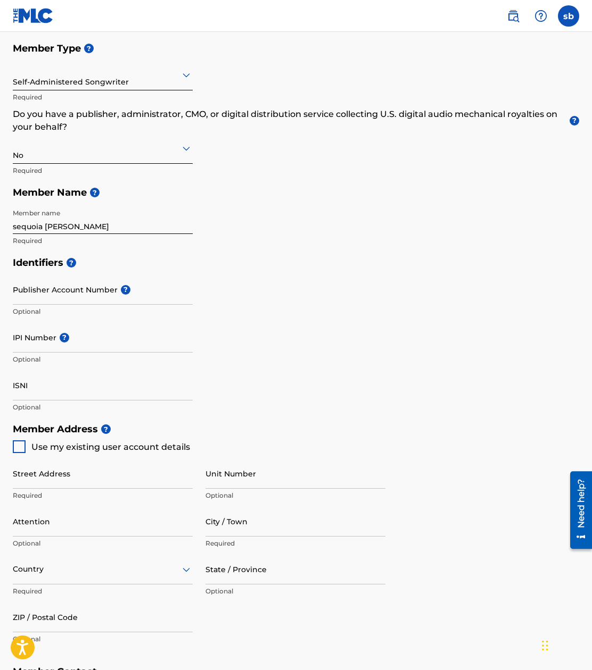
scroll to position [181, 0]
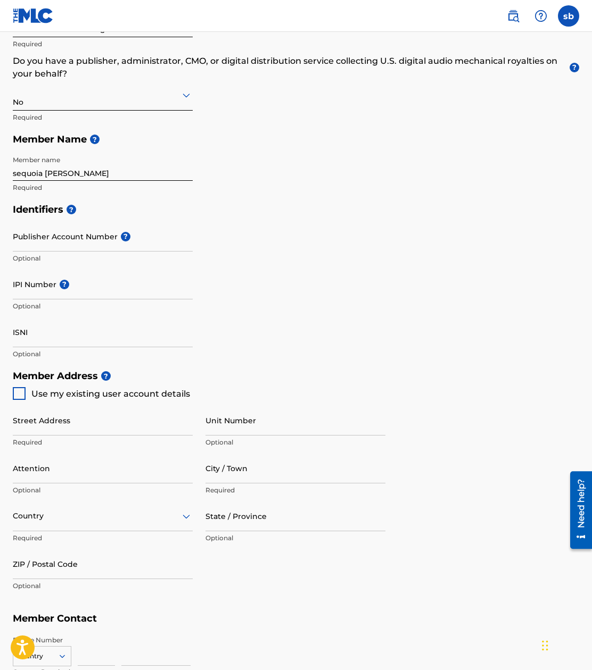
click at [21, 395] on div at bounding box center [19, 393] width 13 height 13
type input "[STREET_ADDRESS]"
type input "[GEOGRAPHIC_DATA]"
type input "60615"
type input "224"
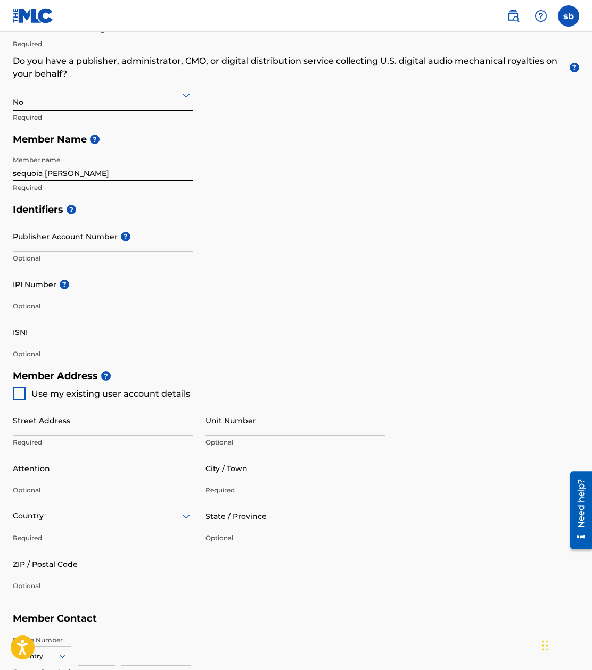
type input "3887199"
type input "mycar67-1@[DOMAIN_NAME]"
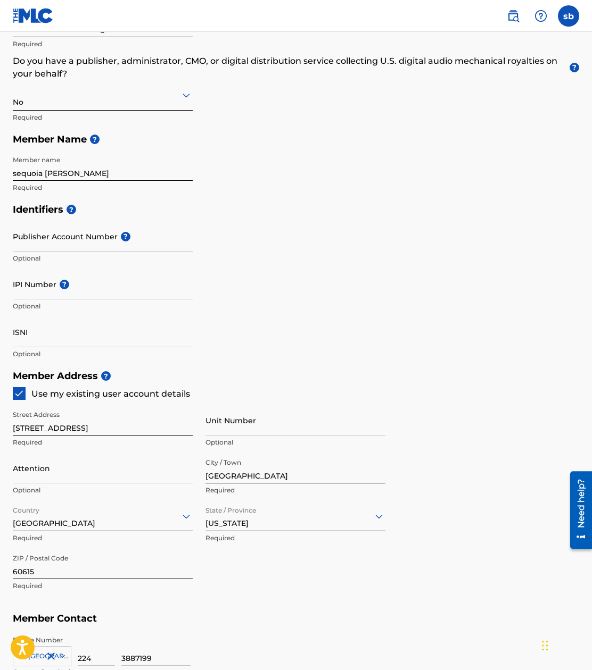
scroll to position [128, 0]
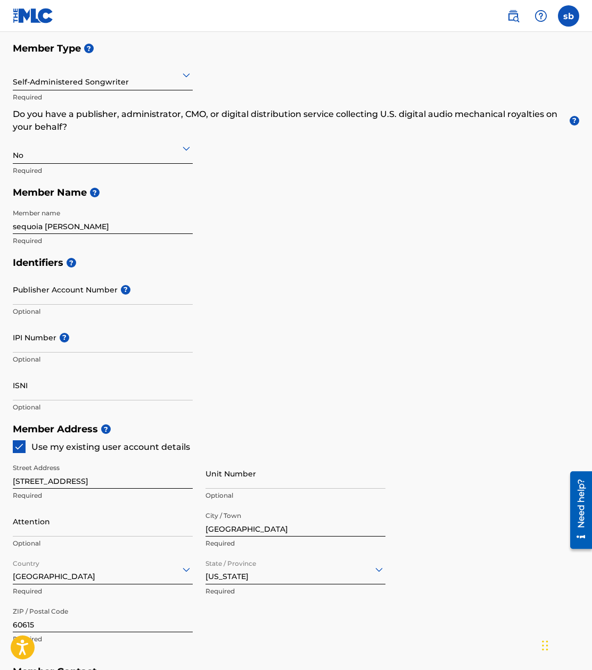
click at [117, 229] on input "sequoia barber" at bounding box center [103, 219] width 180 height 30
click at [364, 215] on div "Member Type ? Self-Administered Songwriter Required Do you have a publisher, ad…" at bounding box center [296, 144] width 566 height 214
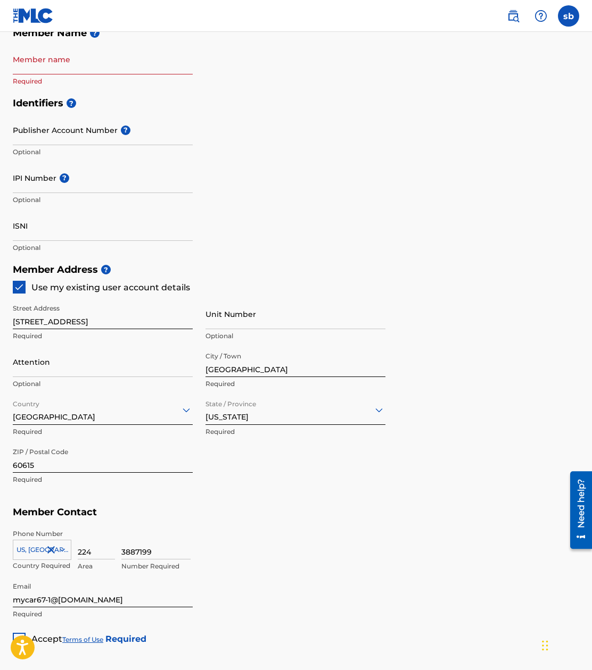
scroll to position [394, 0]
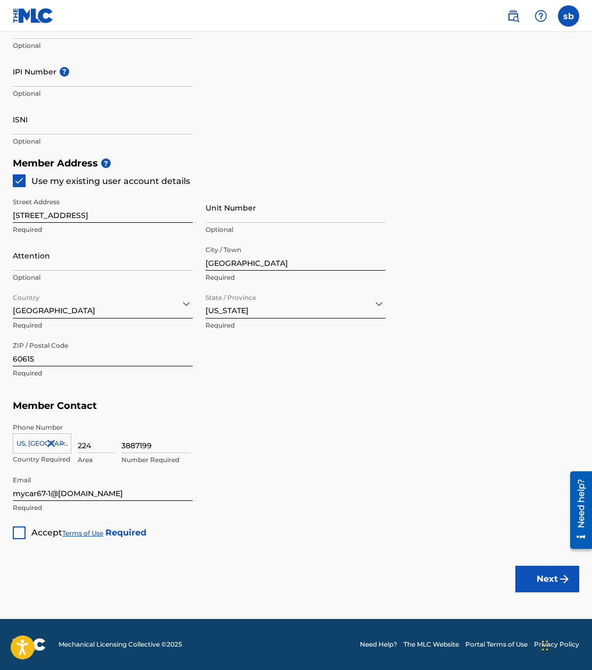
drag, startPoint x: 19, startPoint y: 535, endPoint x: 36, endPoint y: 533, distance: 17.2
click at [22, 535] on div at bounding box center [19, 533] width 13 height 13
click at [560, 568] on button "Next" at bounding box center [547, 579] width 64 height 27
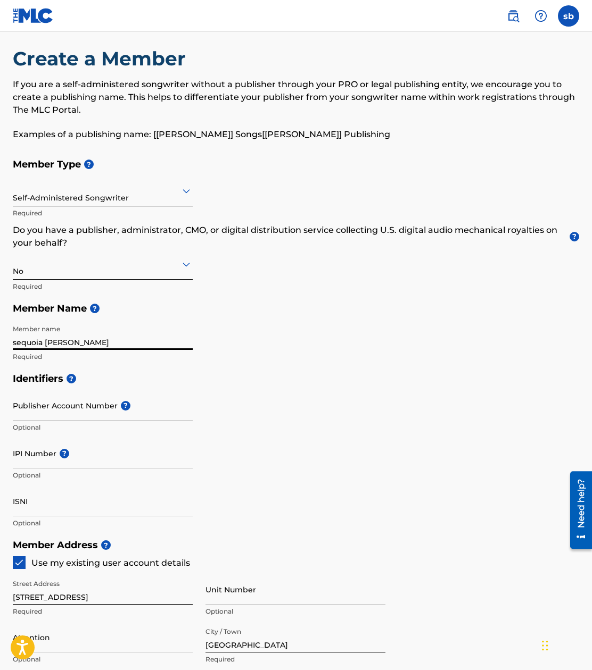
type input "sequoia barber"
click at [299, 319] on h5 "Member Name ?" at bounding box center [296, 308] width 566 height 23
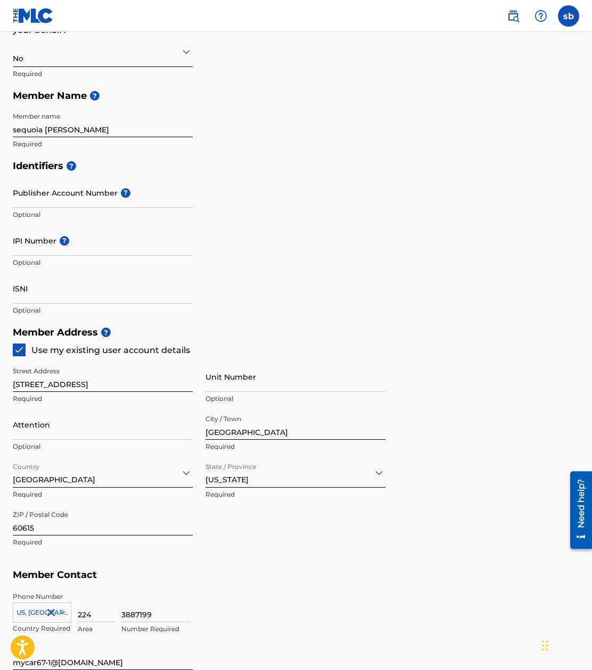
scroll to position [384, 0]
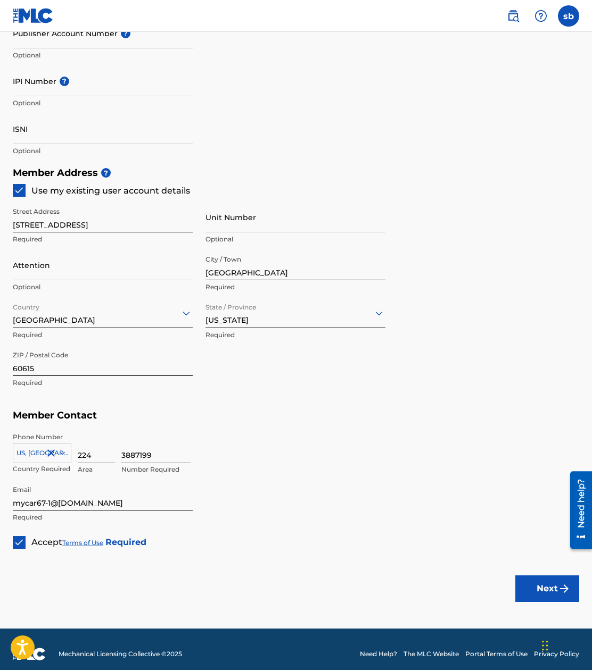
click at [539, 588] on button "Next" at bounding box center [547, 589] width 64 height 27
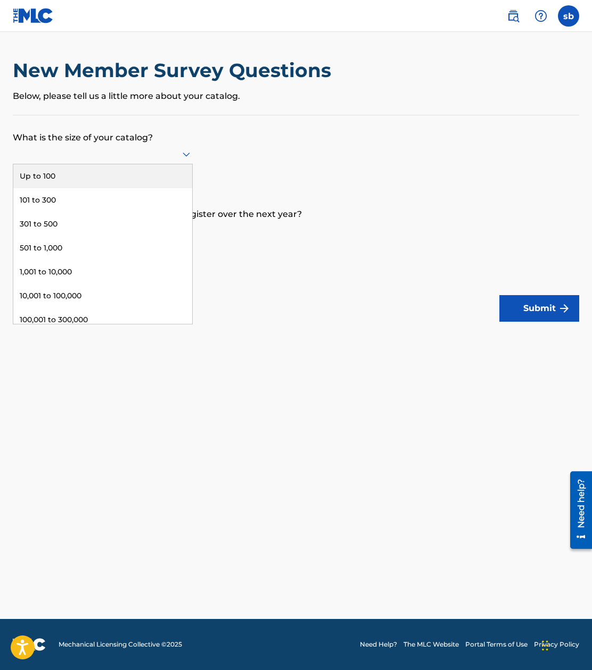
click at [108, 146] on div at bounding box center [103, 154] width 180 height 20
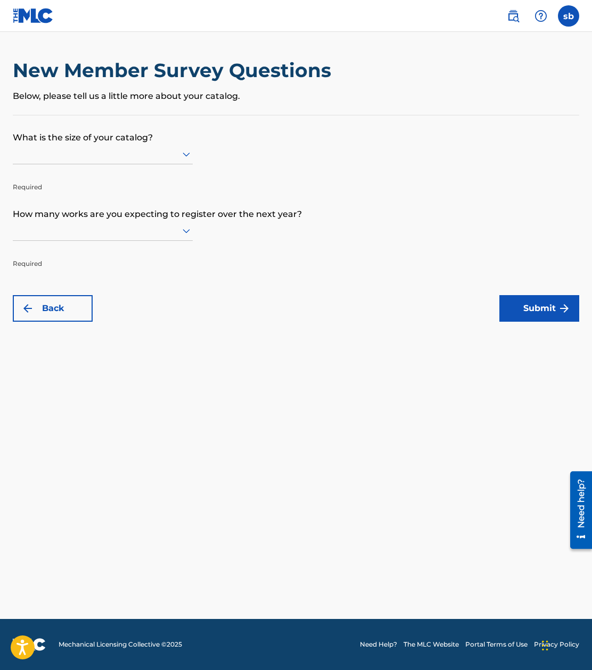
click at [74, 134] on p "What is the size of your catalog?" at bounding box center [296, 129] width 566 height 29
click at [103, 140] on p "What is the size of your catalog?" at bounding box center [296, 129] width 566 height 29
click at [189, 150] on icon at bounding box center [186, 154] width 13 height 13
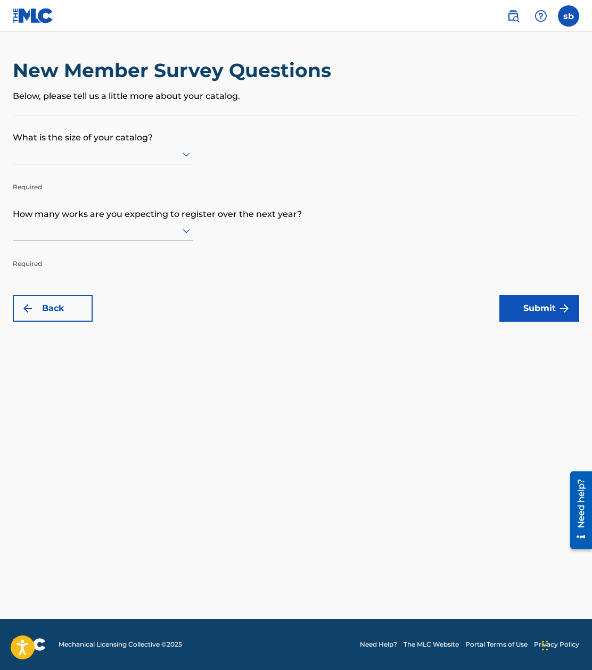
click at [135, 153] on div at bounding box center [103, 153] width 180 height 13
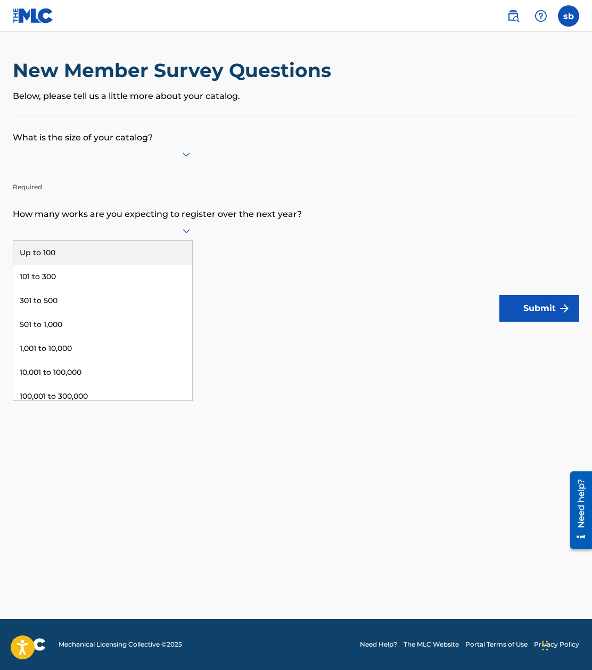
click at [113, 226] on div at bounding box center [103, 230] width 180 height 13
click at [98, 159] on div at bounding box center [103, 153] width 180 height 13
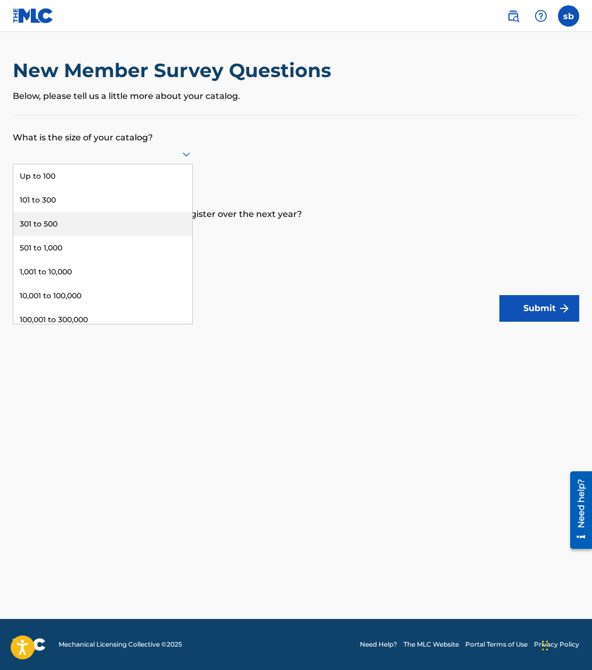
scroll to position [56, 0]
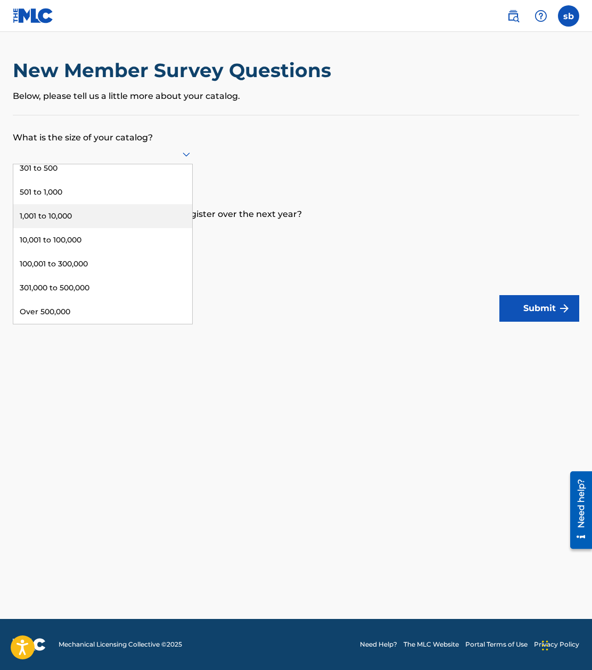
drag, startPoint x: 276, startPoint y: 167, endPoint x: 255, endPoint y: 174, distance: 22.4
click at [277, 167] on form "What is the size of your catalog? 9 results available. Use Up and Down to choos…" at bounding box center [296, 218] width 566 height 206
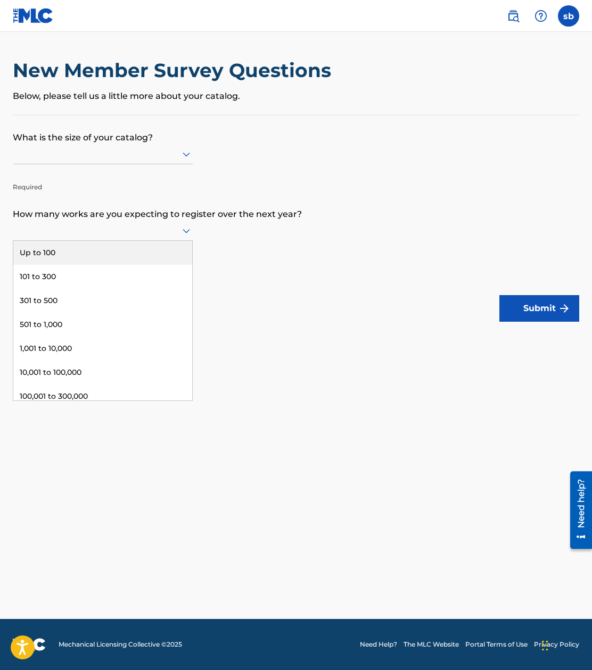
click at [128, 223] on div at bounding box center [103, 231] width 180 height 20
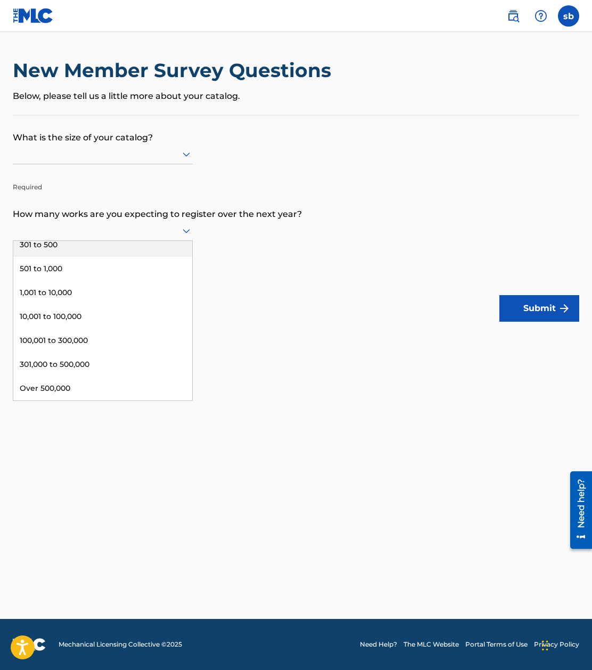
click at [121, 157] on div at bounding box center [103, 153] width 180 height 13
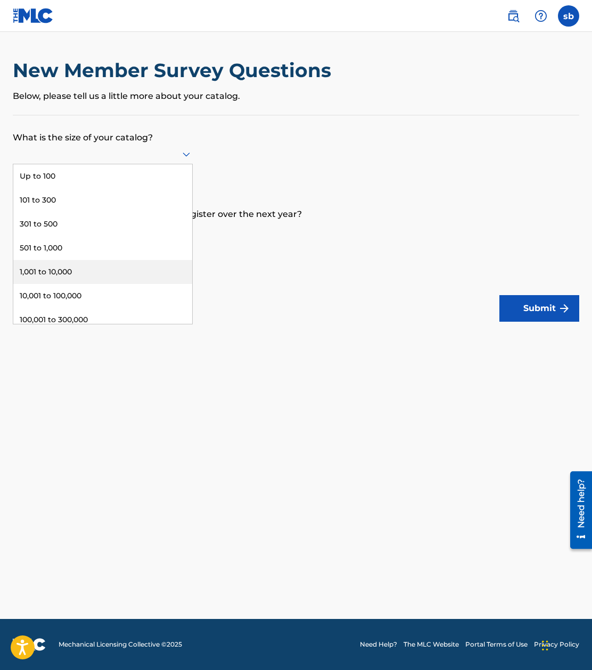
click at [142, 276] on div "1,001 to 10,000" at bounding box center [102, 272] width 179 height 24
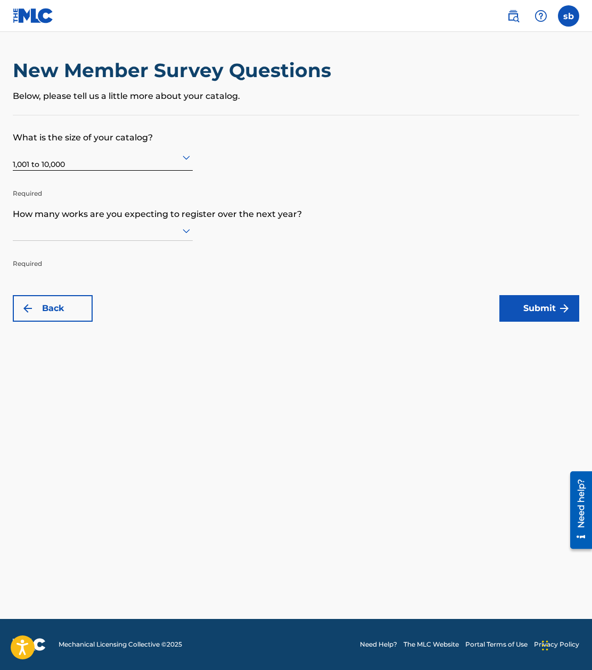
click at [117, 171] on div "1,001 to 10,000 Required" at bounding box center [103, 168] width 180 height 48
click at [125, 160] on div at bounding box center [103, 157] width 180 height 13
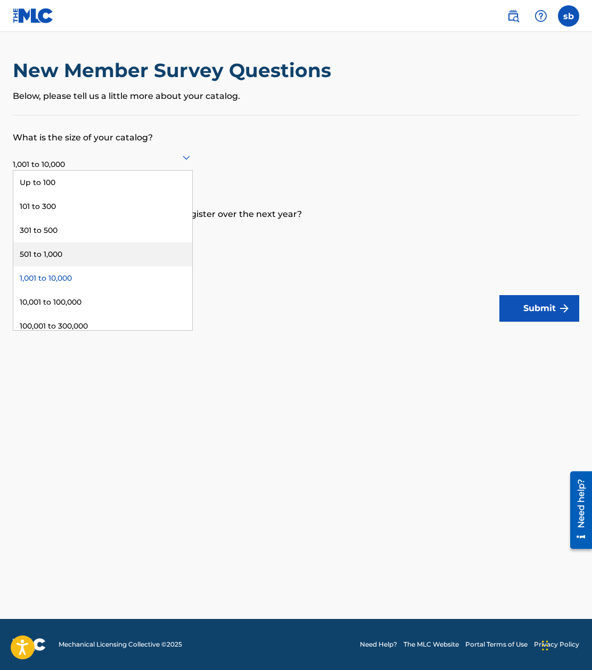
click at [87, 245] on div "501 to 1,000" at bounding box center [102, 255] width 179 height 24
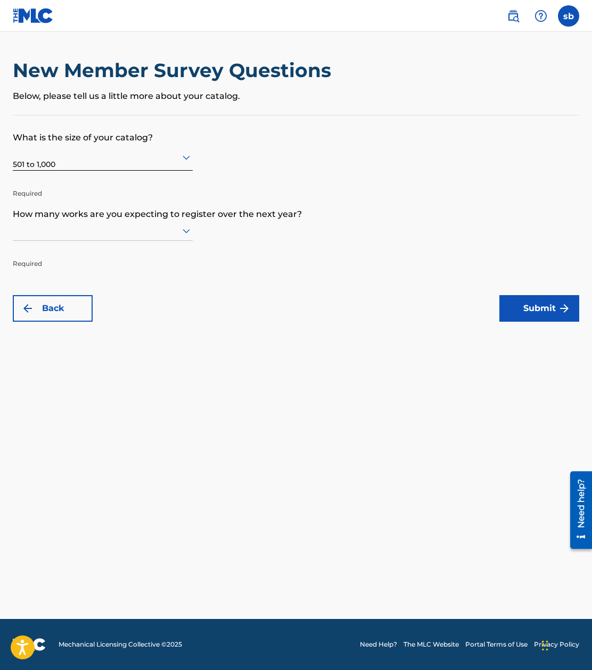
click at [98, 225] on div at bounding box center [103, 230] width 180 height 13
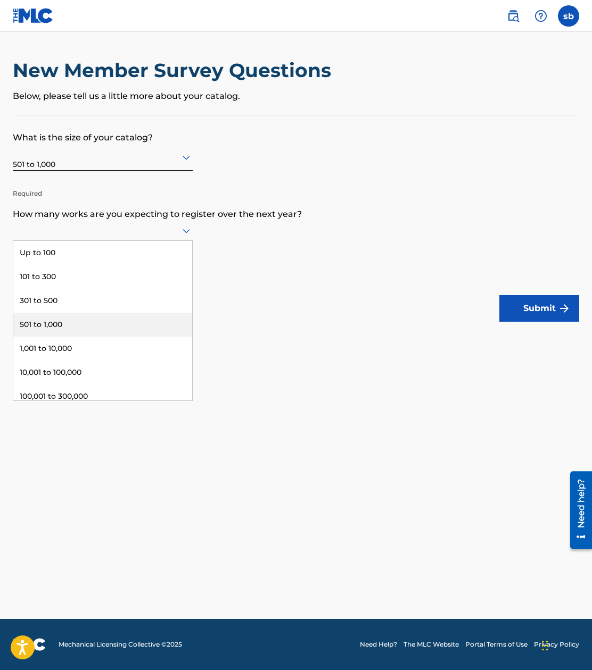
click at [90, 329] on div "501 to 1,000" at bounding box center [102, 325] width 179 height 24
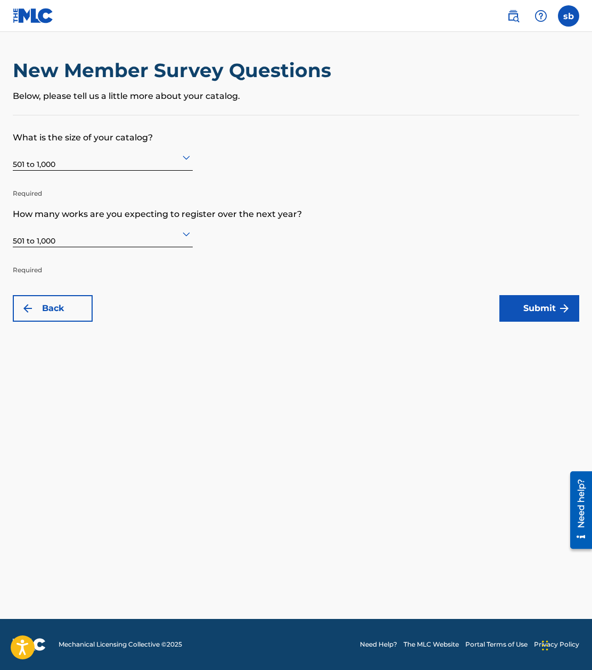
click at [275, 303] on div "Back Submit" at bounding box center [296, 308] width 566 height 27
click at [551, 302] on button "Submit" at bounding box center [539, 308] width 80 height 27
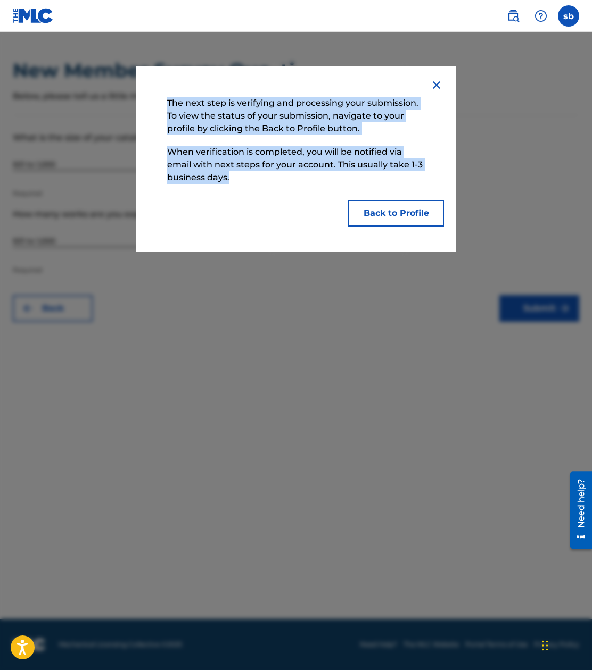
drag, startPoint x: 169, startPoint y: 105, endPoint x: 238, endPoint y: 187, distance: 106.5
click at [238, 187] on div "The next step is verifying and processing your submission. To view the status o…" at bounding box center [296, 159] width 268 height 135
drag, startPoint x: 222, startPoint y: 162, endPoint x: 263, endPoint y: 168, distance: 41.3
click at [263, 168] on p "When verification is completed, you will be notified via email with next steps …" at bounding box center [296, 164] width 268 height 49
click at [299, 153] on p "When verification is completed, you will be notified via email with next steps …" at bounding box center [296, 164] width 268 height 49
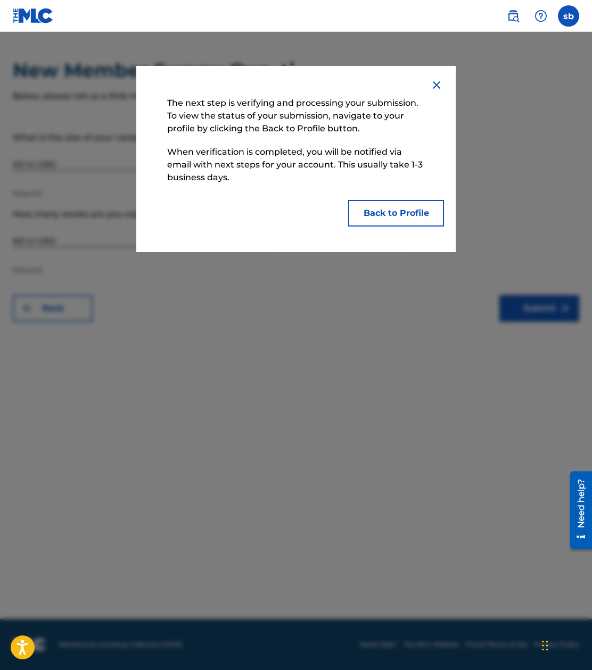
click at [288, 178] on p "When verification is completed, you will be notified via email with next steps …" at bounding box center [296, 164] width 268 height 49
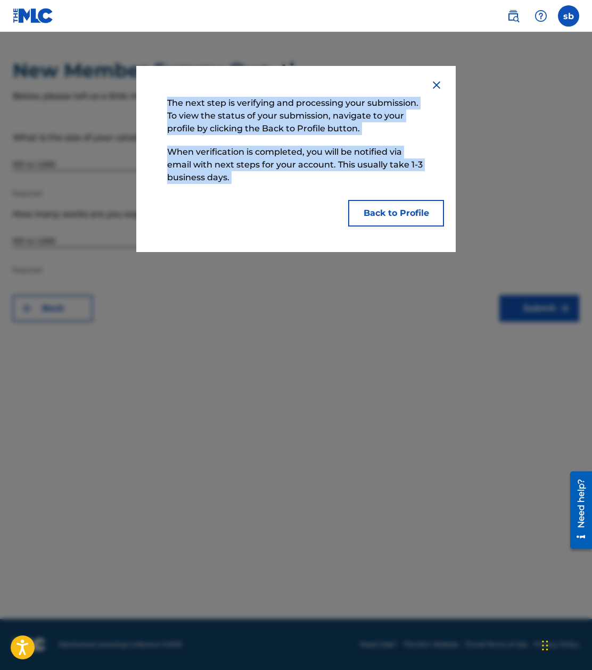
drag, startPoint x: 224, startPoint y: 151, endPoint x: 267, endPoint y: 203, distance: 67.6
click at [267, 203] on div "The next step is verifying and processing your submission. To view the status o…" at bounding box center [296, 159] width 268 height 135
copy div "The next step is verifying and processing your submission. To view the status o…"
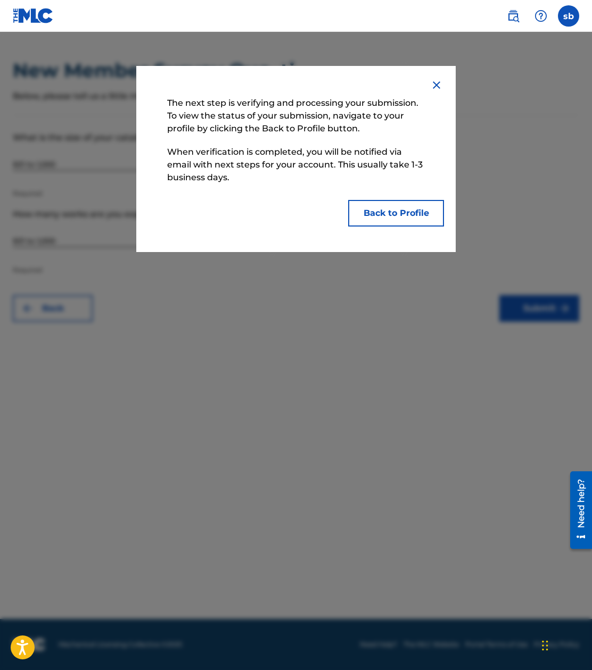
click at [376, 323] on div at bounding box center [296, 367] width 592 height 670
click at [434, 84] on img at bounding box center [436, 85] width 13 height 13
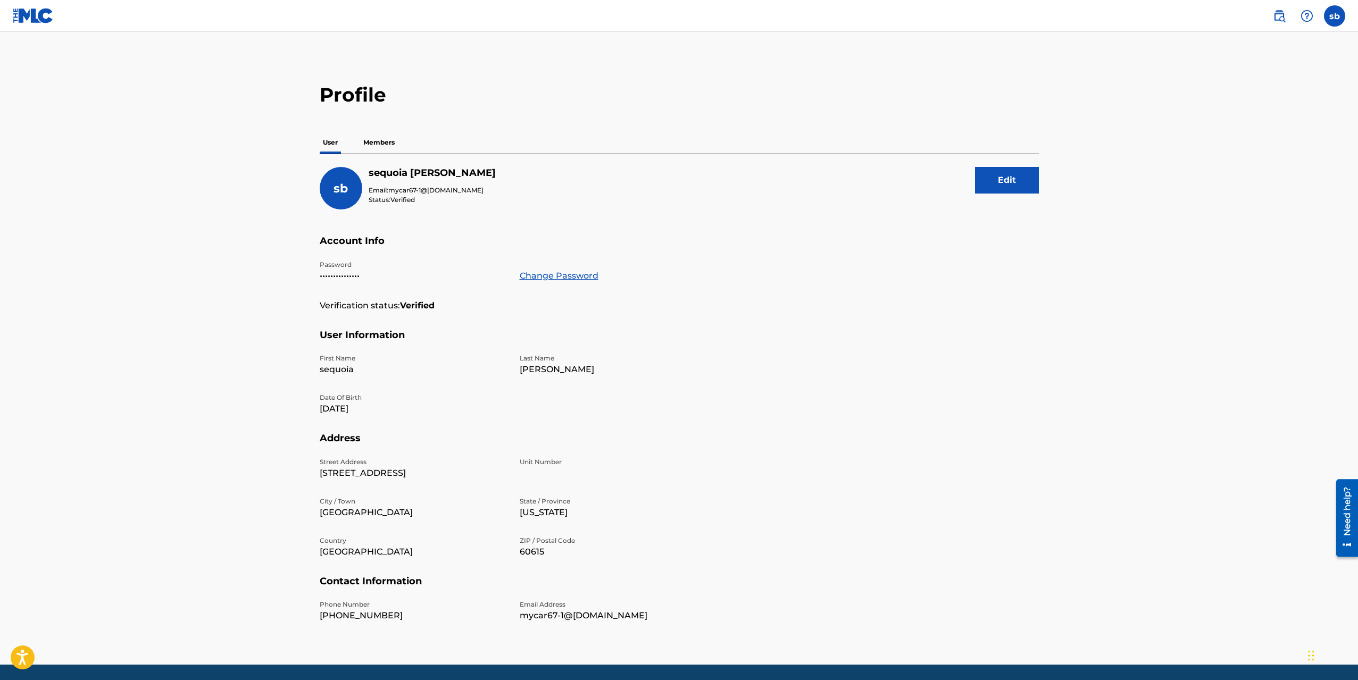
click at [386, 144] on p "Members" at bounding box center [379, 142] width 38 height 22
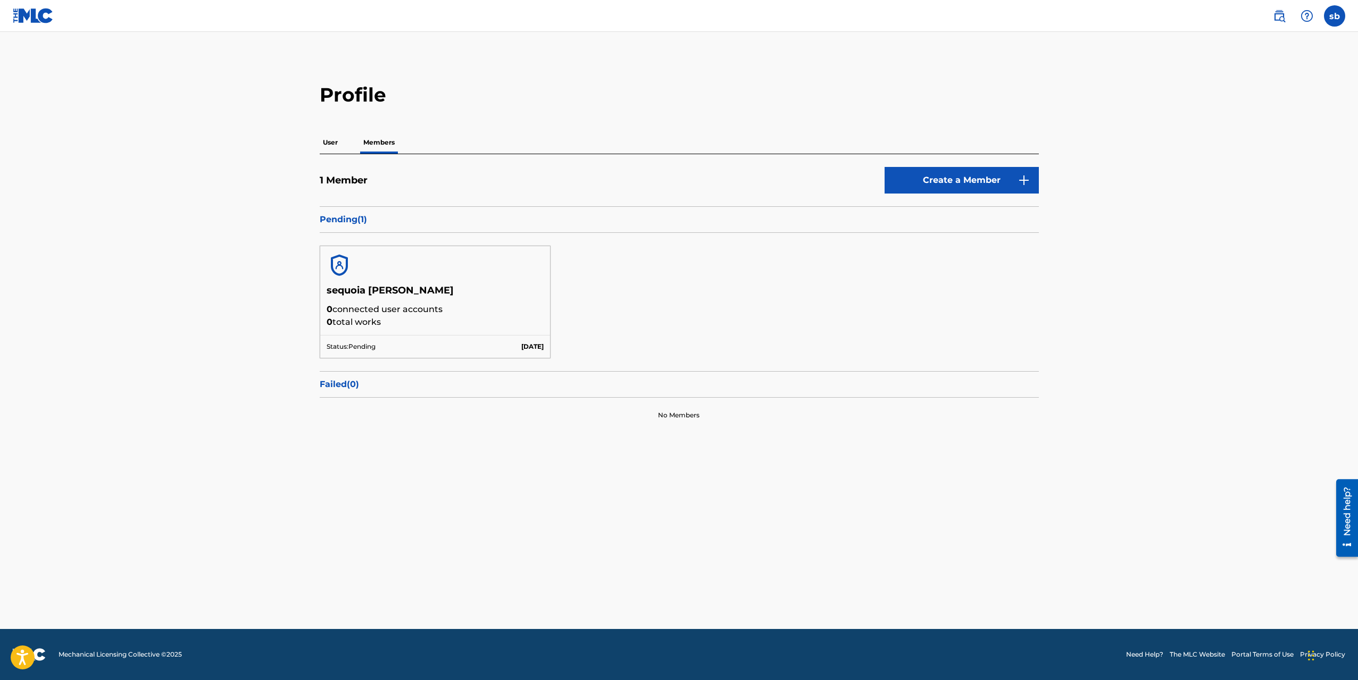
click at [341, 146] on p "User" at bounding box center [330, 142] width 21 height 22
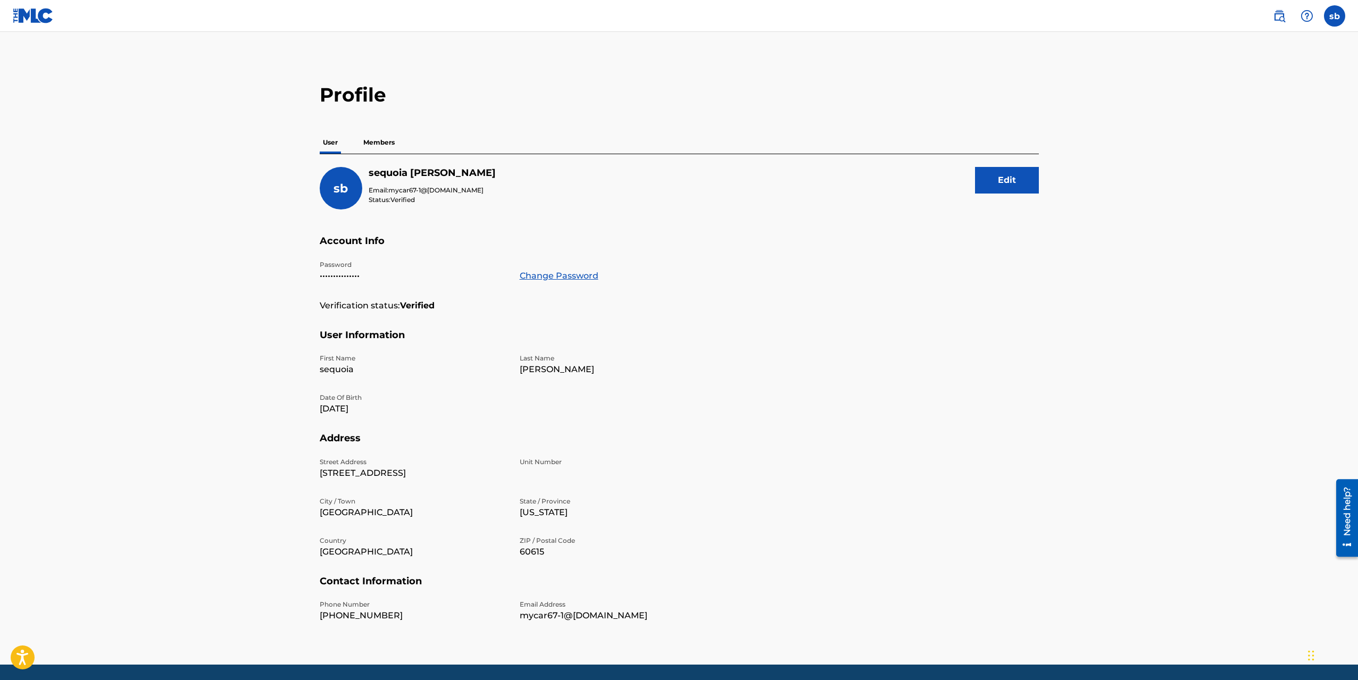
click at [385, 138] on p "Members" at bounding box center [379, 142] width 38 height 22
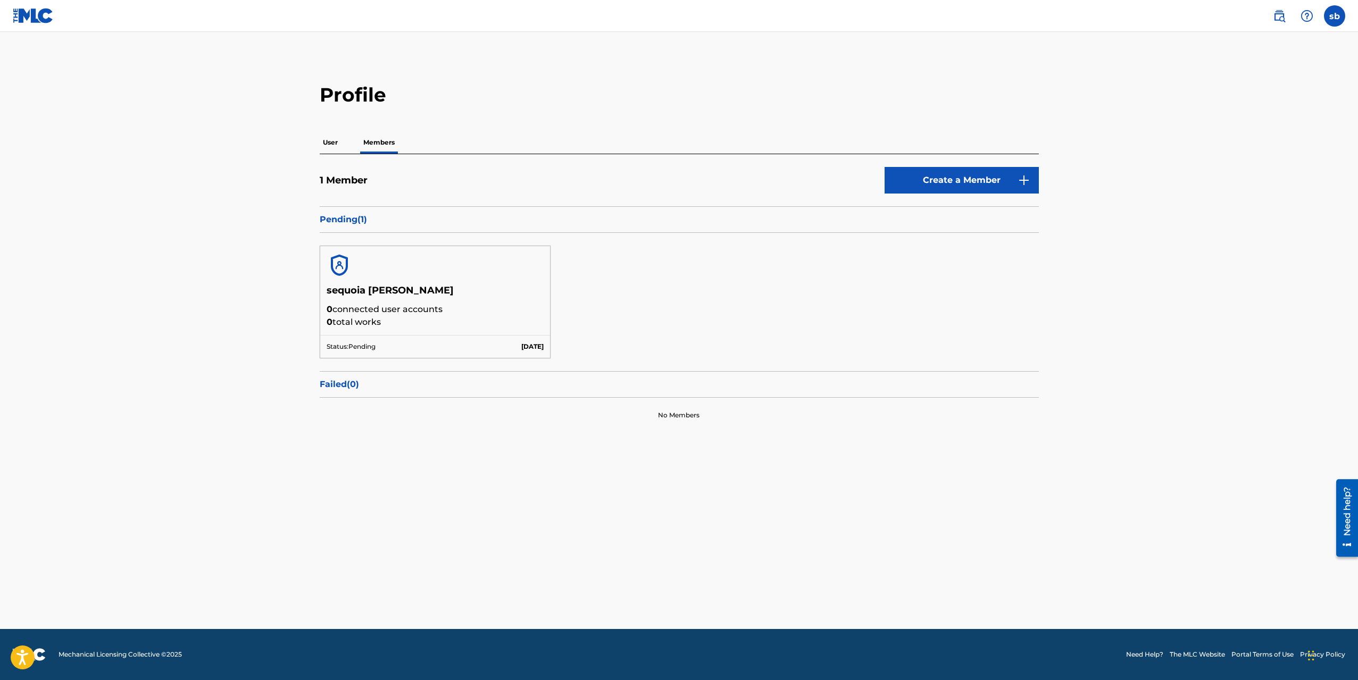
click at [343, 215] on p "Pending ( 1 )" at bounding box center [679, 219] width 719 height 13
drag, startPoint x: 463, startPoint y: 286, endPoint x: 679, endPoint y: 321, distance: 218.9
click at [492, 293] on h5 "sequoia barber" at bounding box center [436, 294] width 218 height 19
drag, startPoint x: 686, startPoint y: 322, endPoint x: 711, endPoint y: 325, distance: 25.1
click at [591, 322] on div "sequoia barber 0 connected user accounts 0 total works Status: Pending Sep 19 2…" at bounding box center [679, 302] width 719 height 138
